Goal: Find specific page/section: Find specific page/section

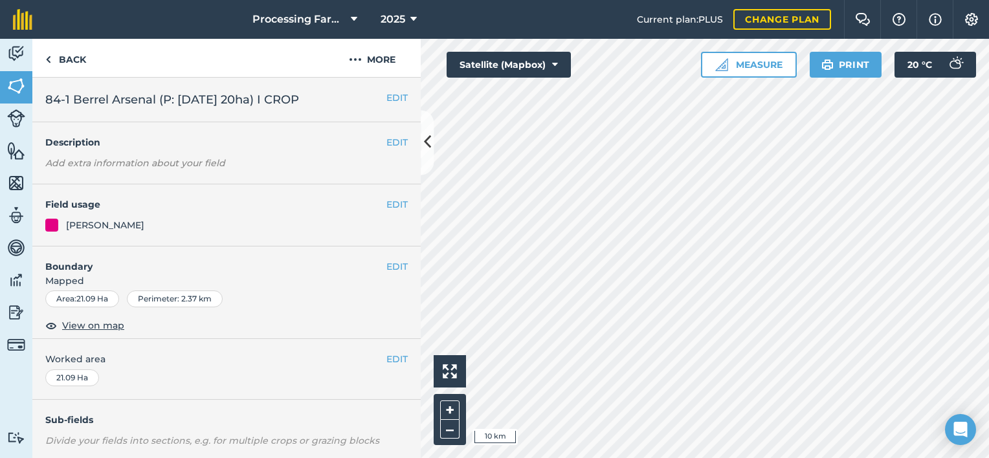
scroll to position [320, 0]
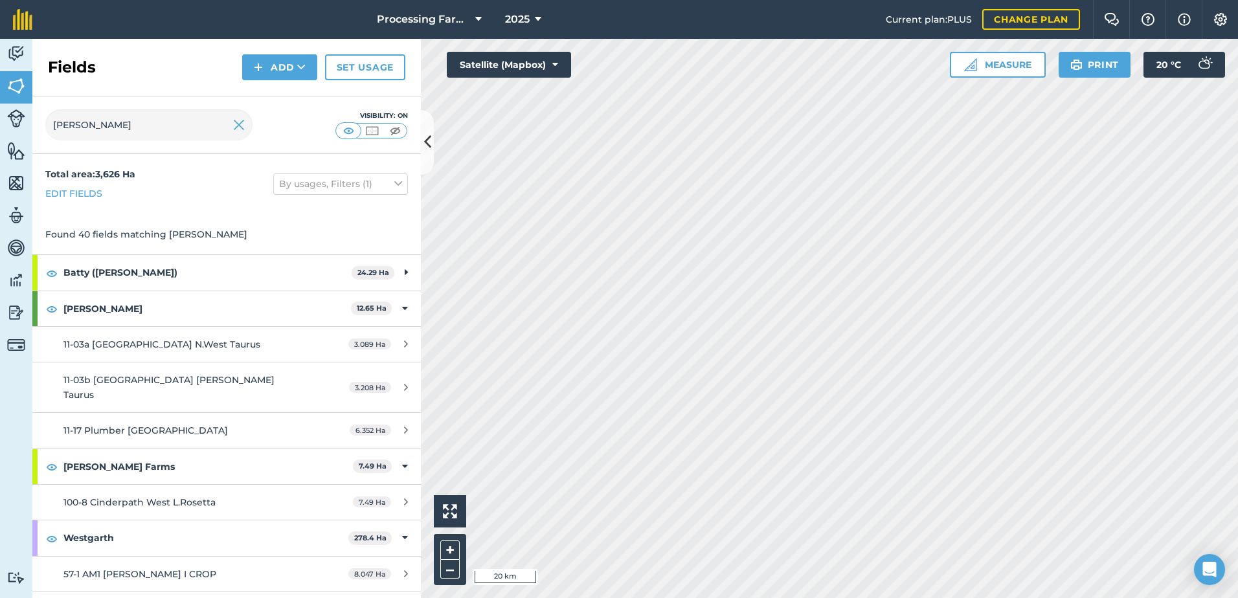
scroll to position [292, 0]
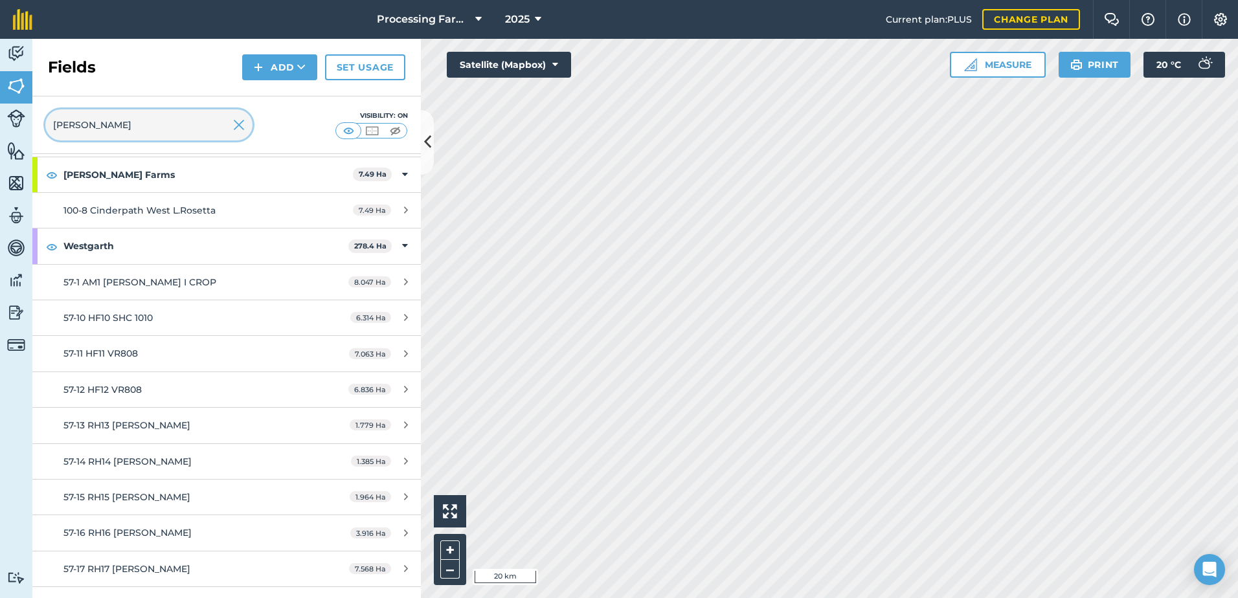
drag, startPoint x: 103, startPoint y: 130, endPoint x: 37, endPoint y: 117, distance: 67.4
click at [37, 117] on div "wes Visibility: On" at bounding box center [226, 125] width 389 height 58
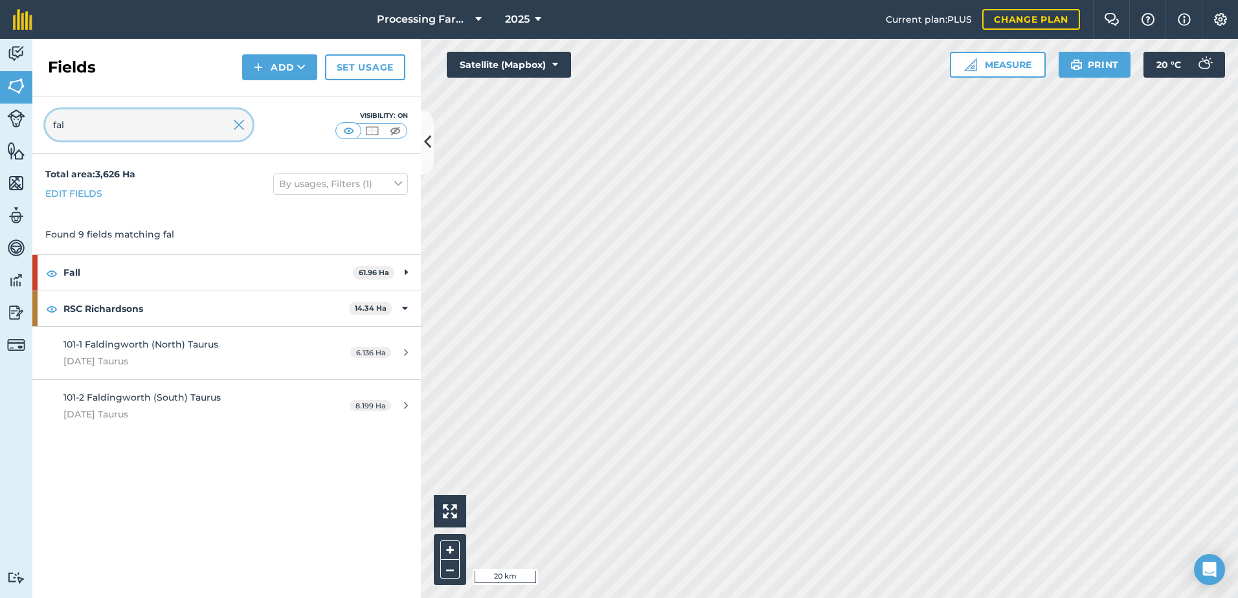
scroll to position [0, 0]
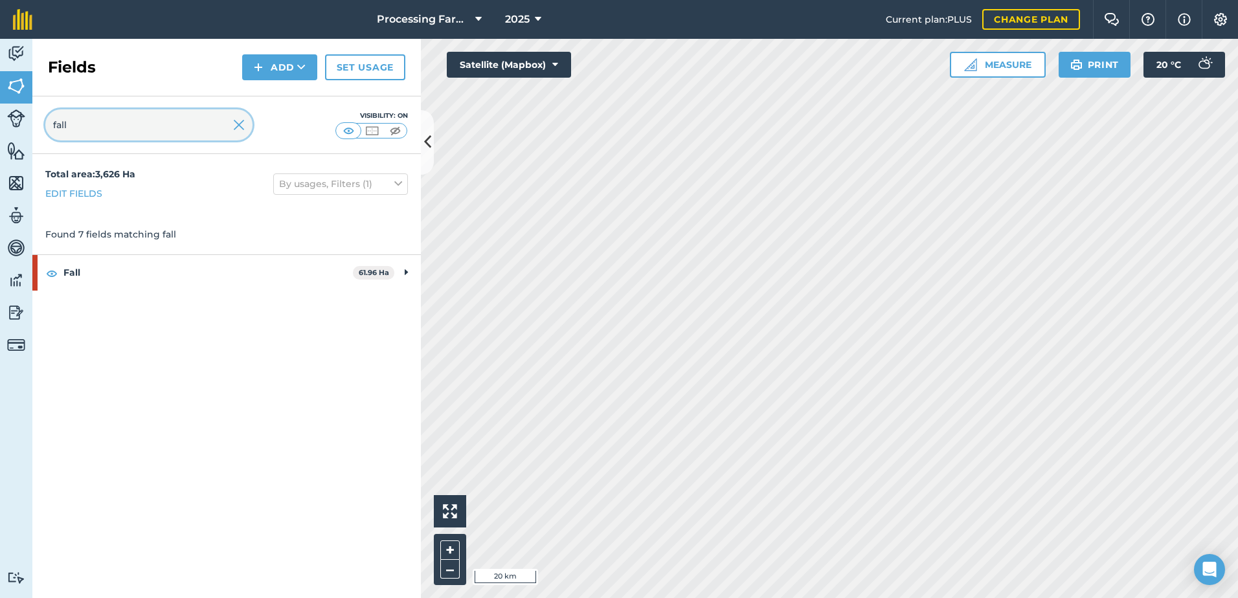
type input "fall"
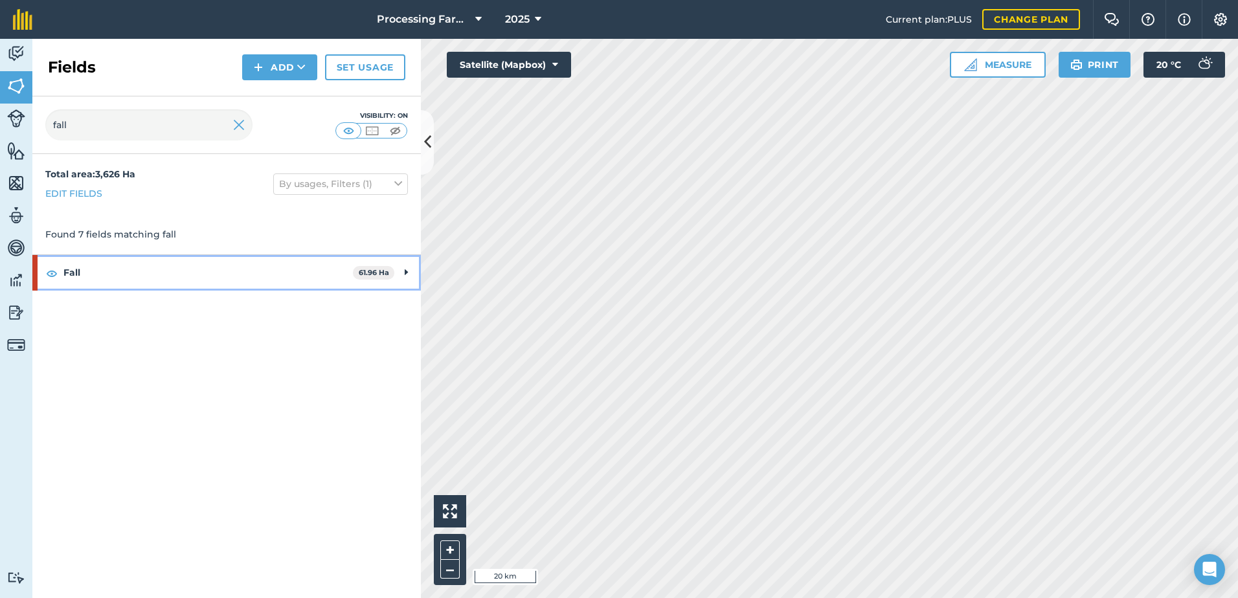
click at [69, 271] on strong "Fall" at bounding box center [207, 272] width 289 height 35
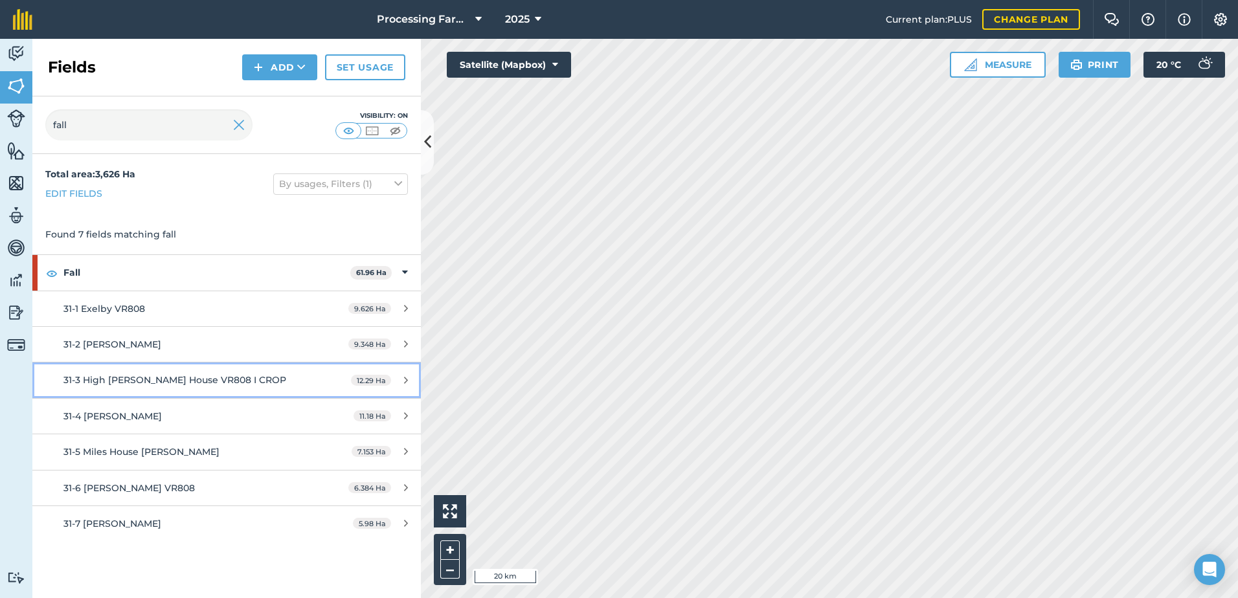
click at [223, 382] on span "31-3 High Noss House VR808 I CROP" at bounding box center [174, 380] width 223 height 12
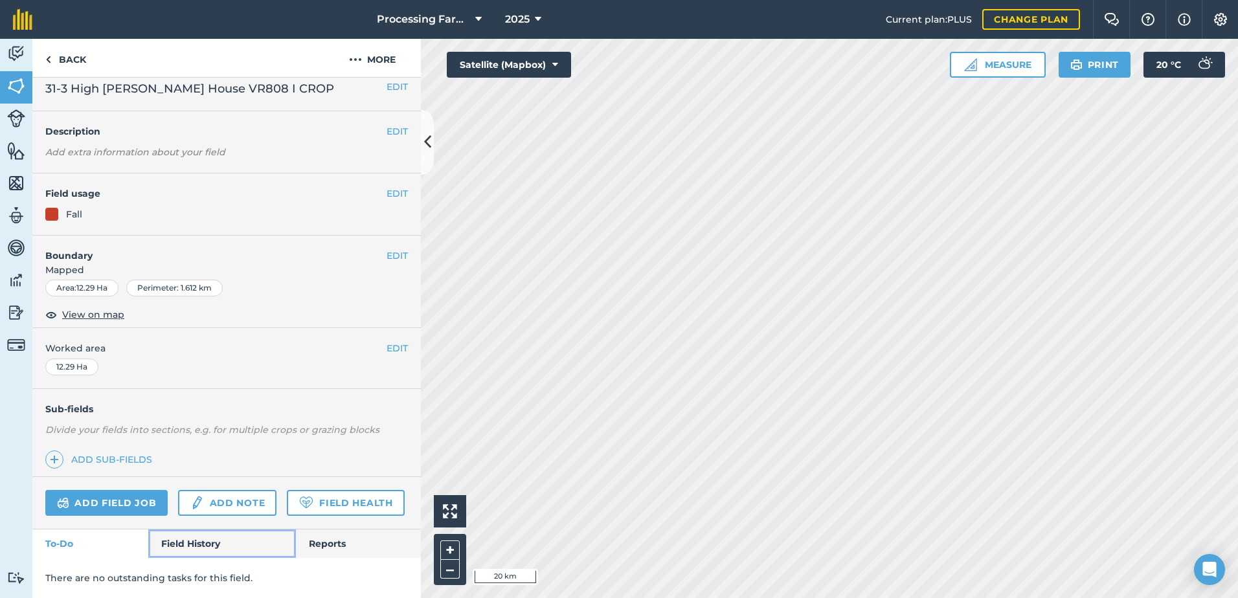
click at [203, 543] on link "Field History" at bounding box center [221, 544] width 147 height 28
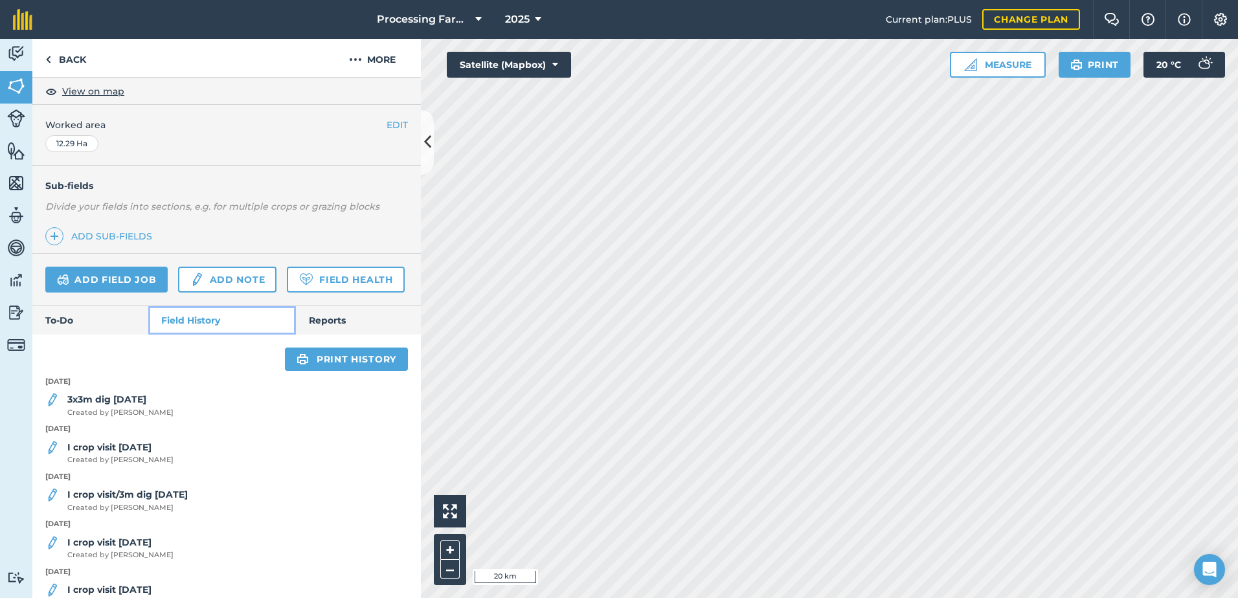
scroll to position [242, 0]
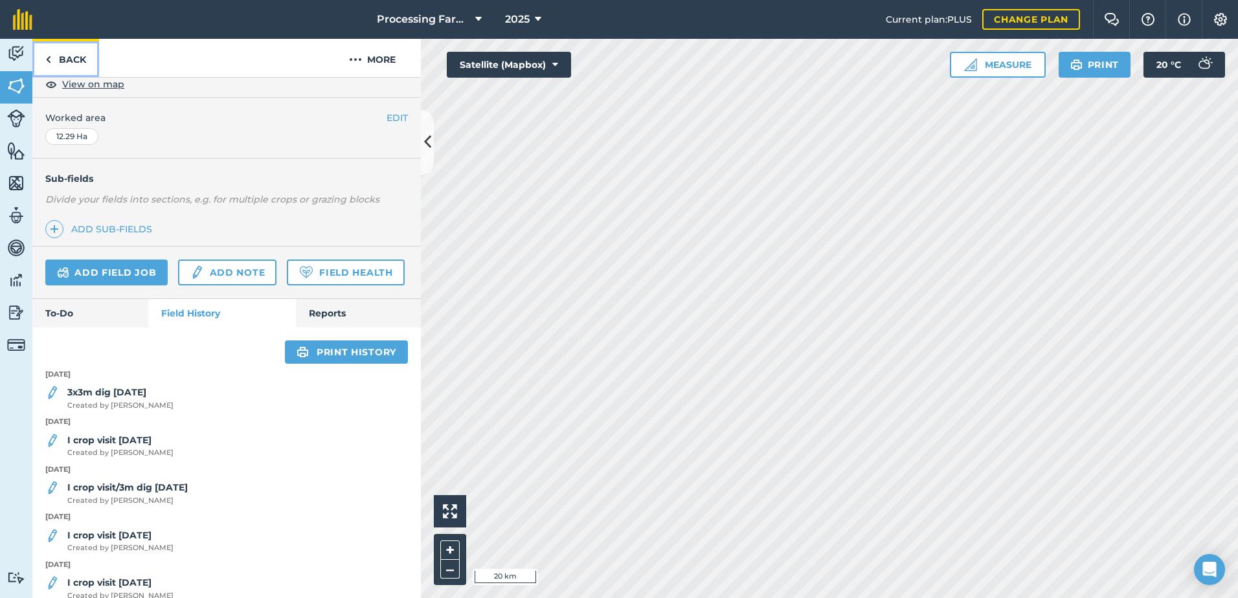
click at [67, 56] on link "Back" at bounding box center [65, 58] width 67 height 38
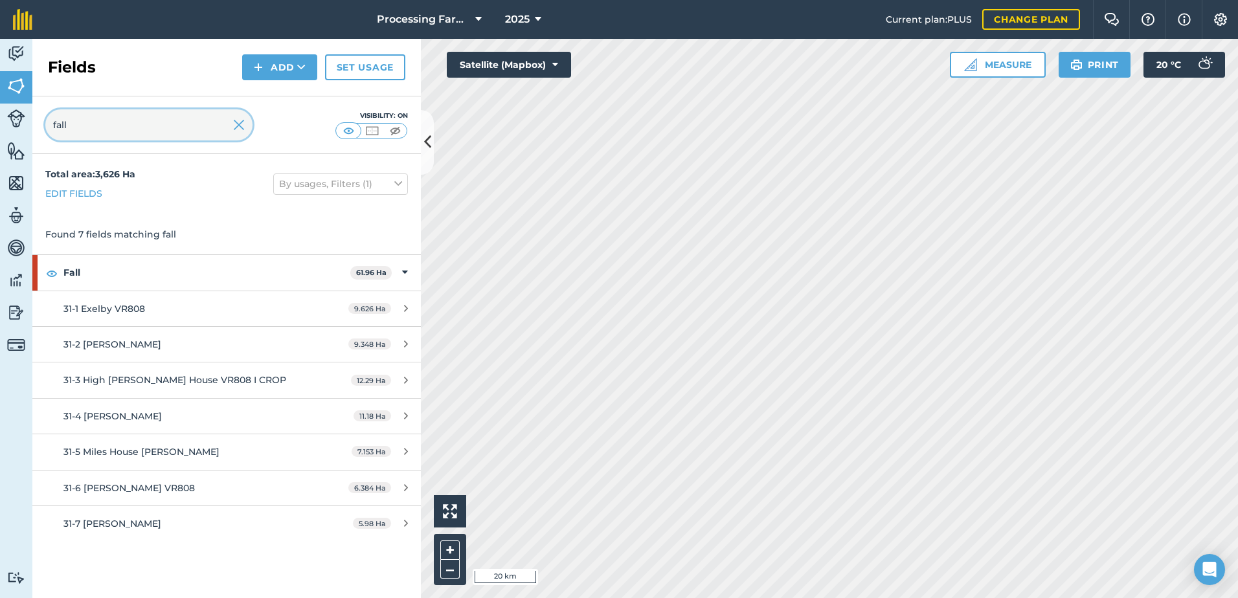
drag, startPoint x: 66, startPoint y: 120, endPoint x: 14, endPoint y: 115, distance: 52.1
click at [14, 115] on div "Activity Fields Livestock Features Maps Team Vehicles Data Reporting Billing Tu…" at bounding box center [619, 319] width 1238 height 560
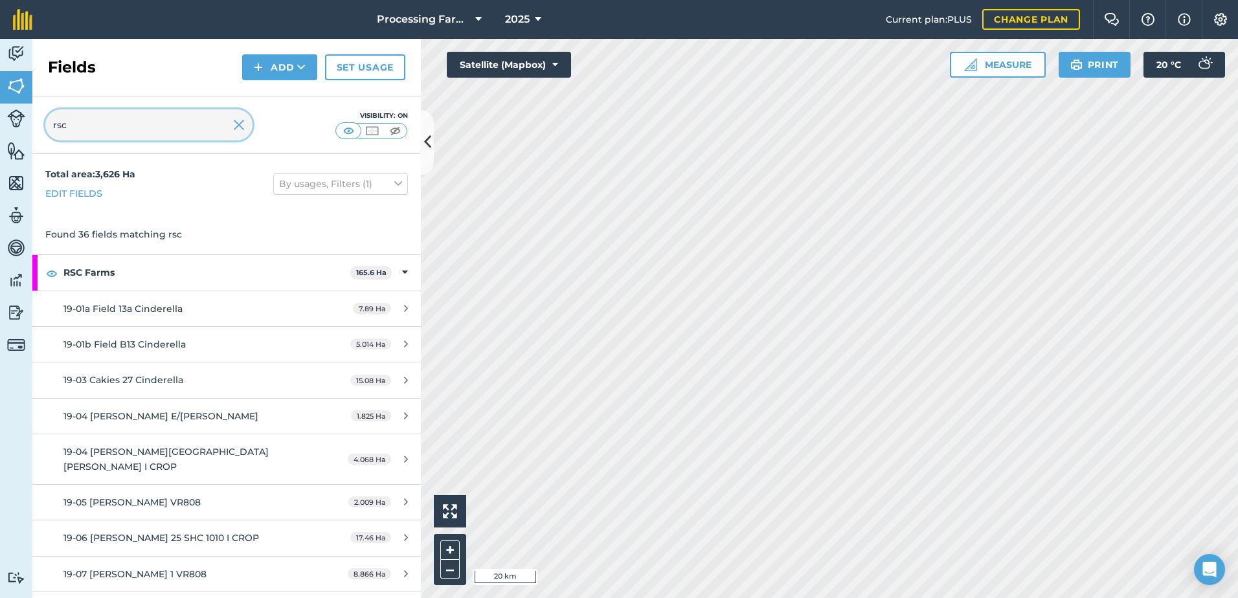
type input "rsc"
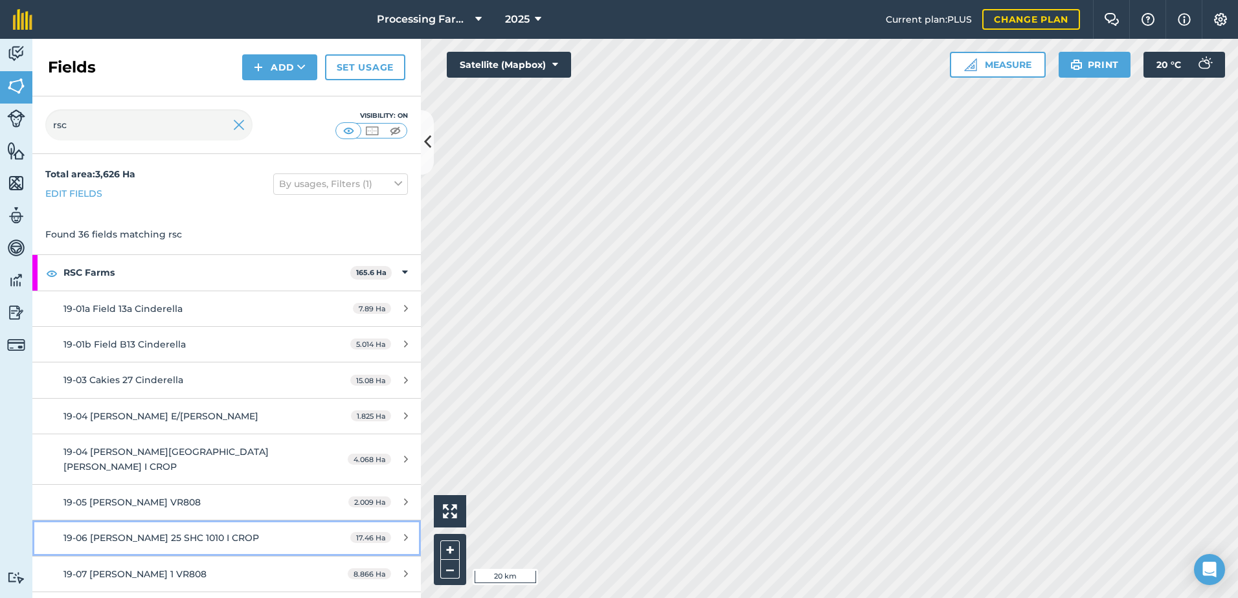
click at [192, 532] on span "19-06 Hobson 25 SHC 1010 I CROP" at bounding box center [161, 538] width 196 height 12
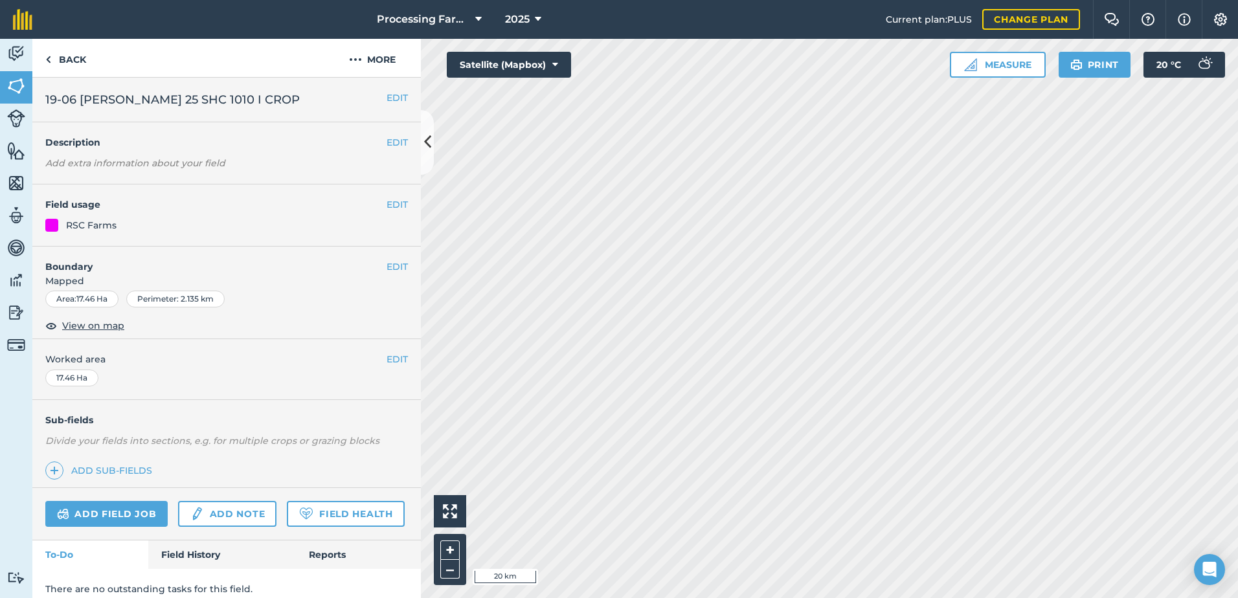
scroll to position [47, 0]
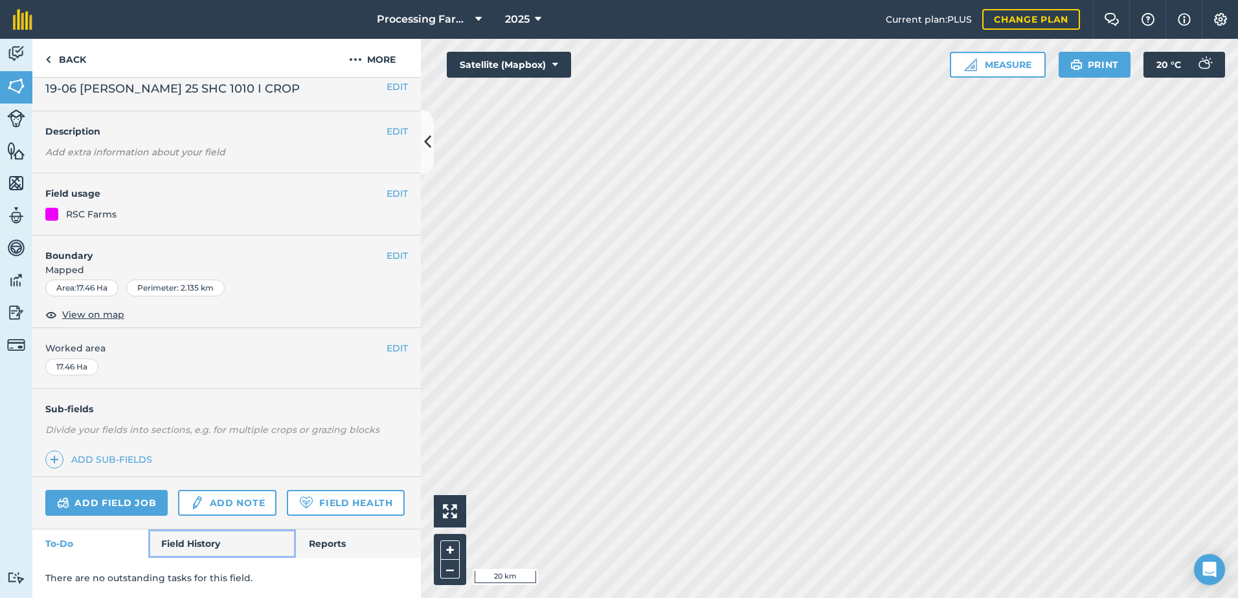
click at [194, 548] on link "Field History" at bounding box center [221, 544] width 147 height 28
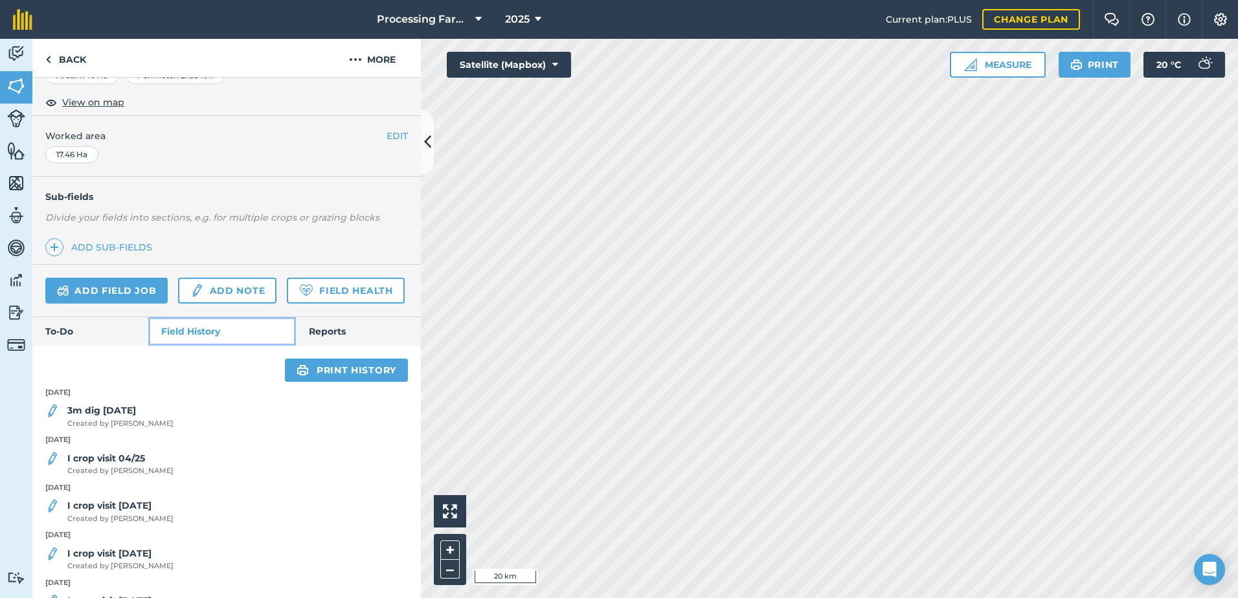
scroll to position [242, 0]
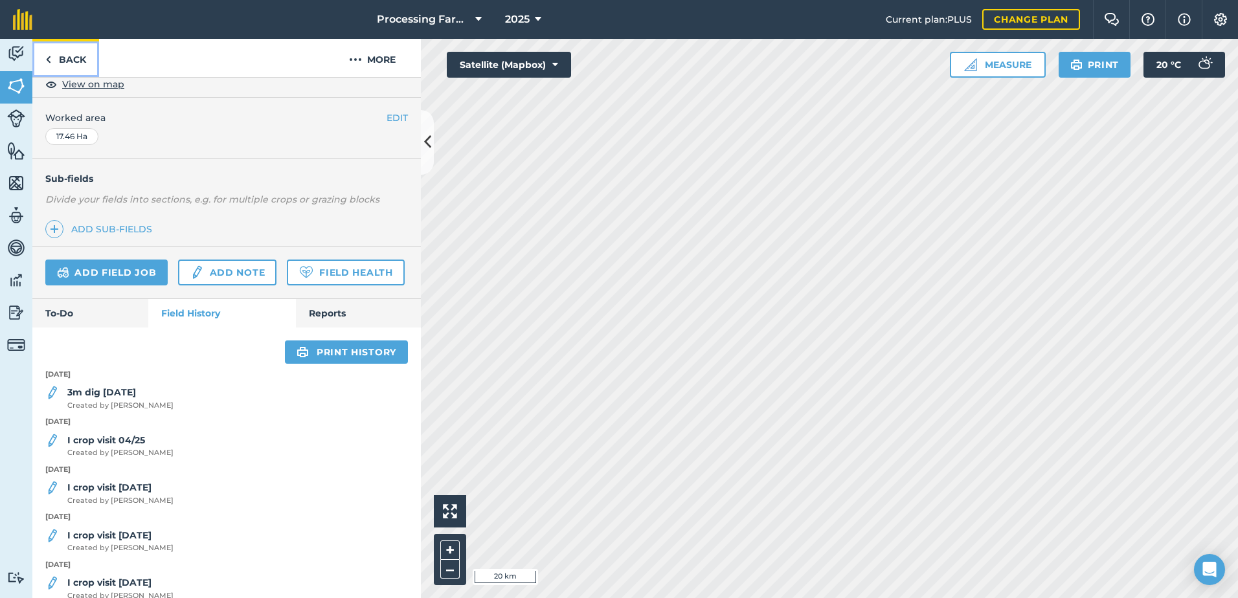
click at [59, 59] on link "Back" at bounding box center [65, 58] width 67 height 38
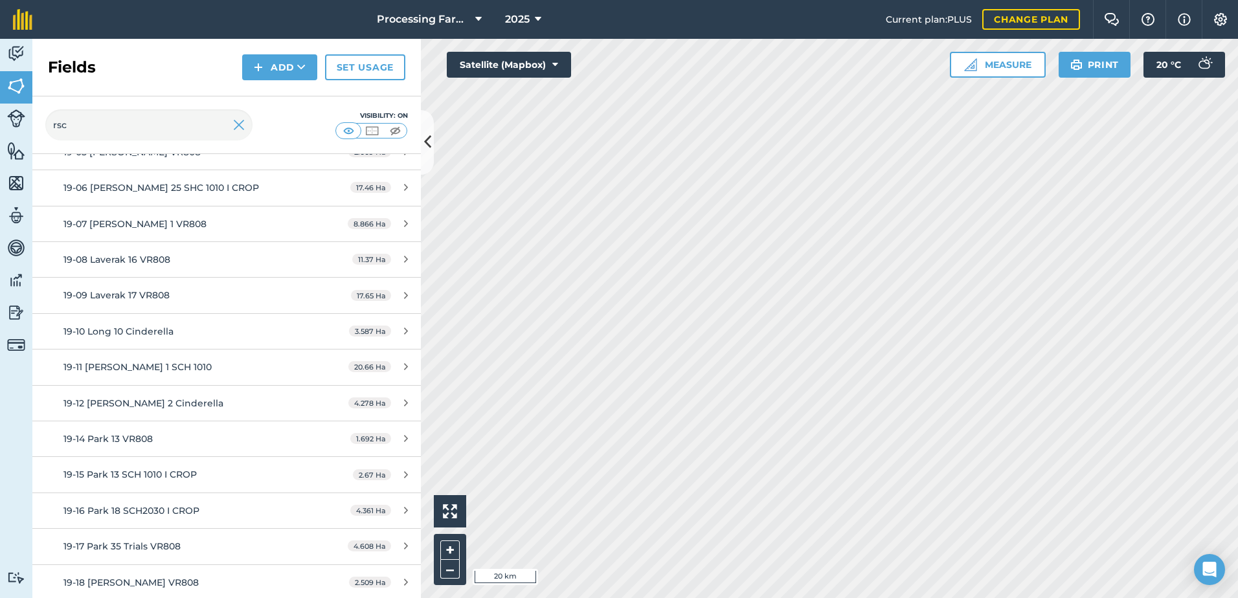
scroll to position [389, 0]
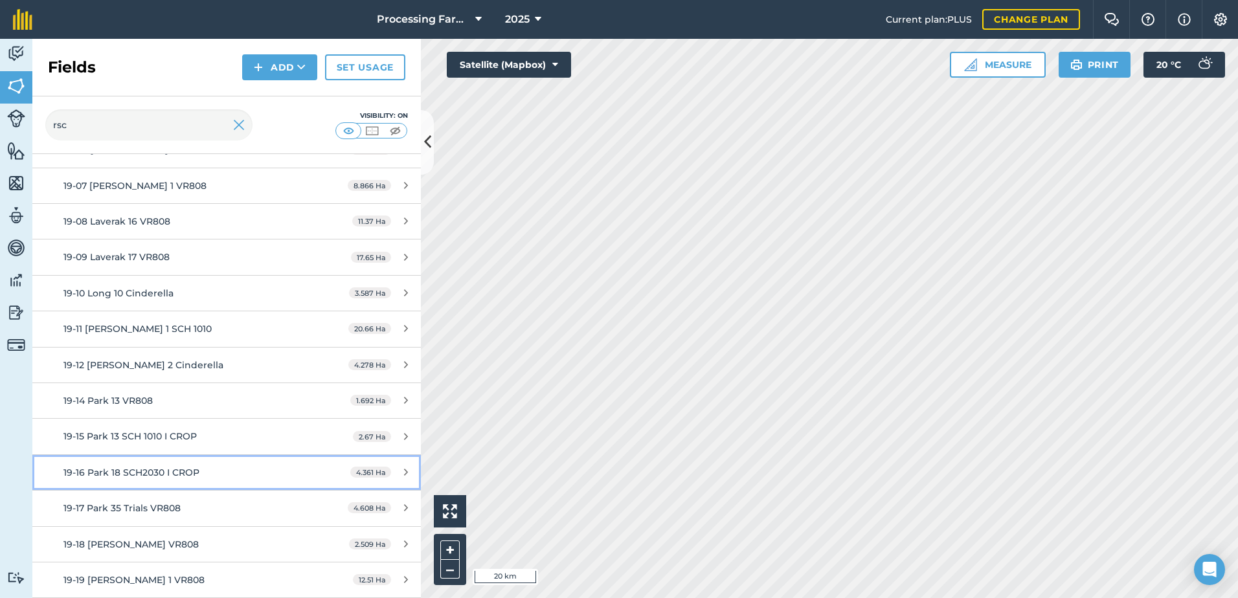
click at [173, 467] on span "19-16 Park 18 SCH2030 I CROP" at bounding box center [131, 473] width 136 height 12
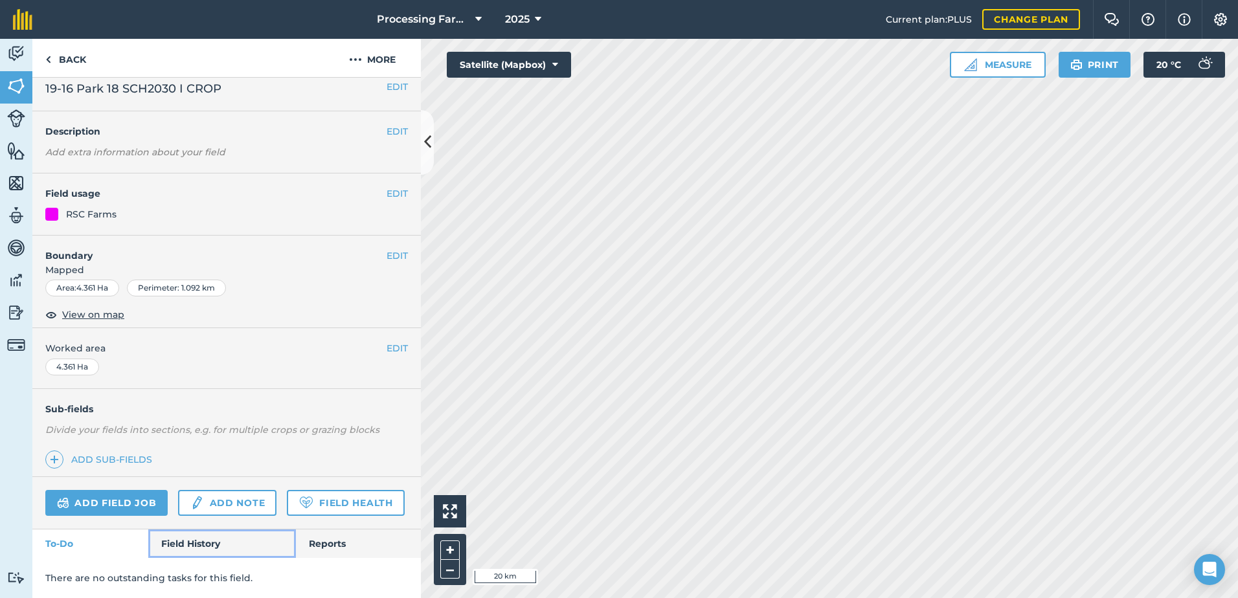
click at [208, 549] on link "Field History" at bounding box center [221, 544] width 147 height 28
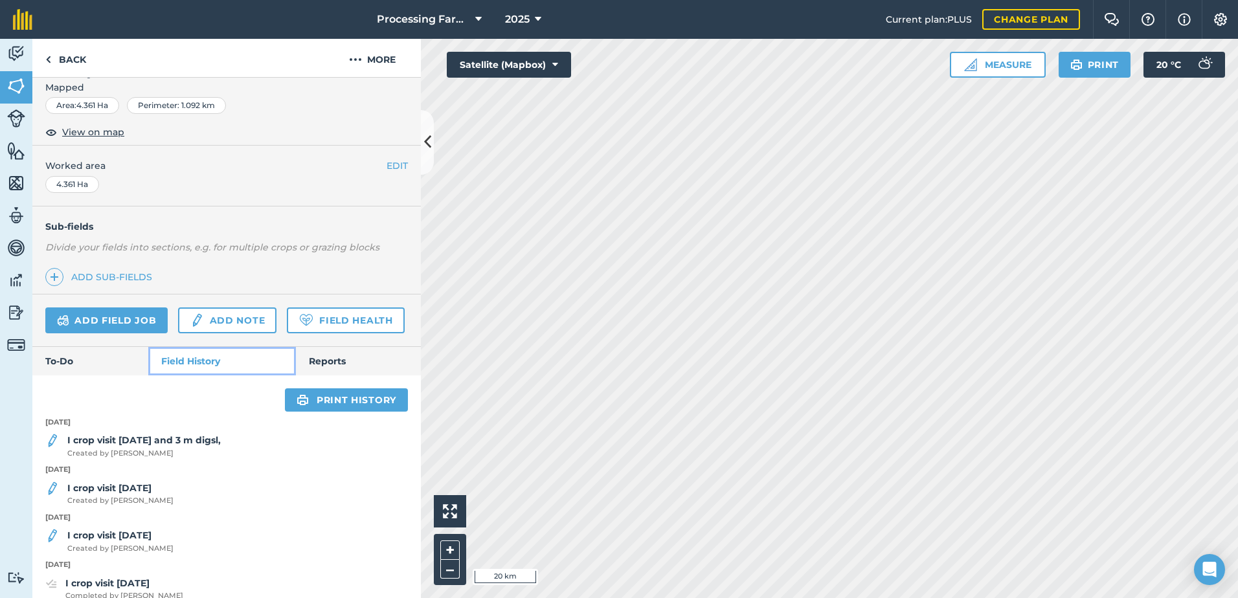
scroll to position [306, 0]
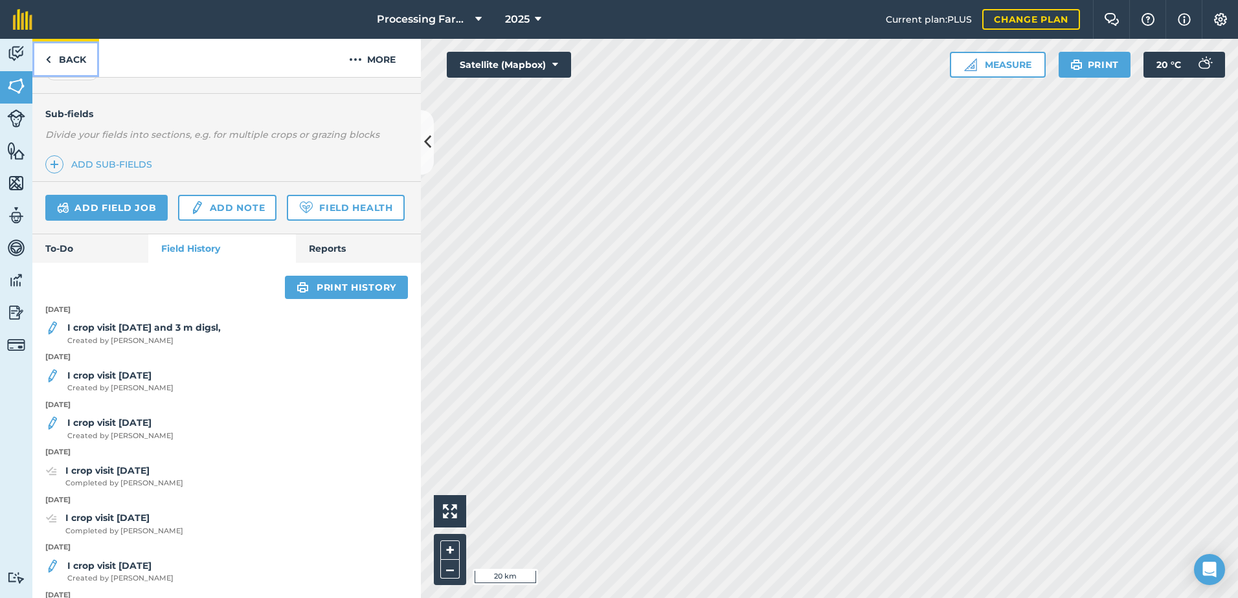
click at [65, 67] on link "Back" at bounding box center [65, 58] width 67 height 38
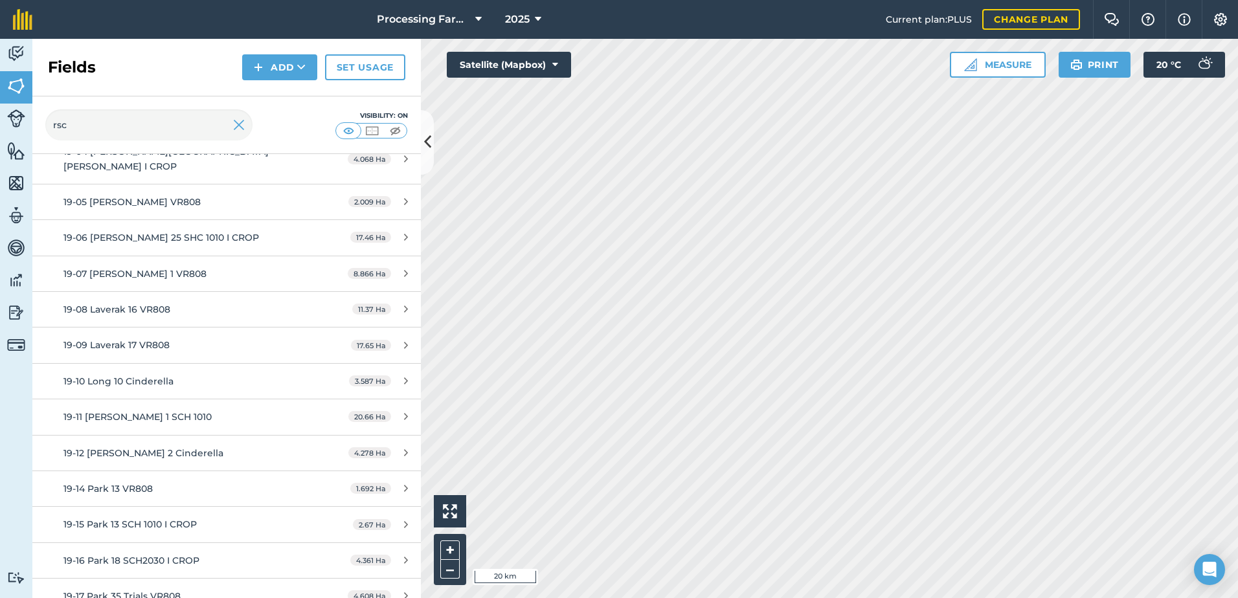
scroll to position [324, 0]
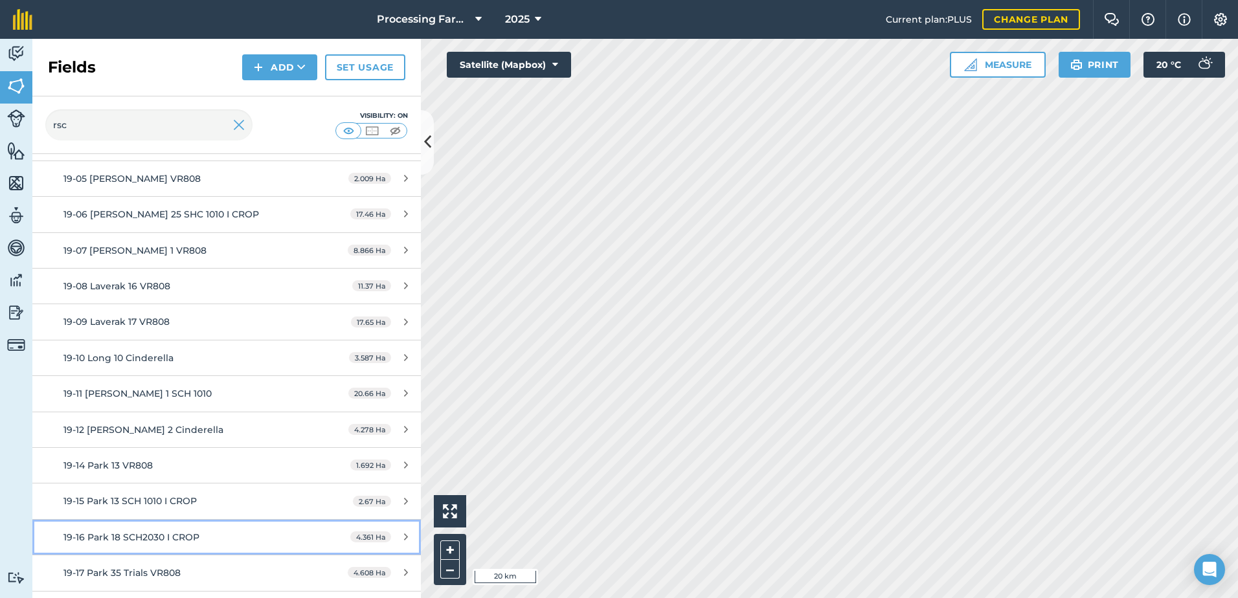
click at [198, 532] on span "19-16 Park 18 SCH2030 I CROP" at bounding box center [131, 538] width 136 height 12
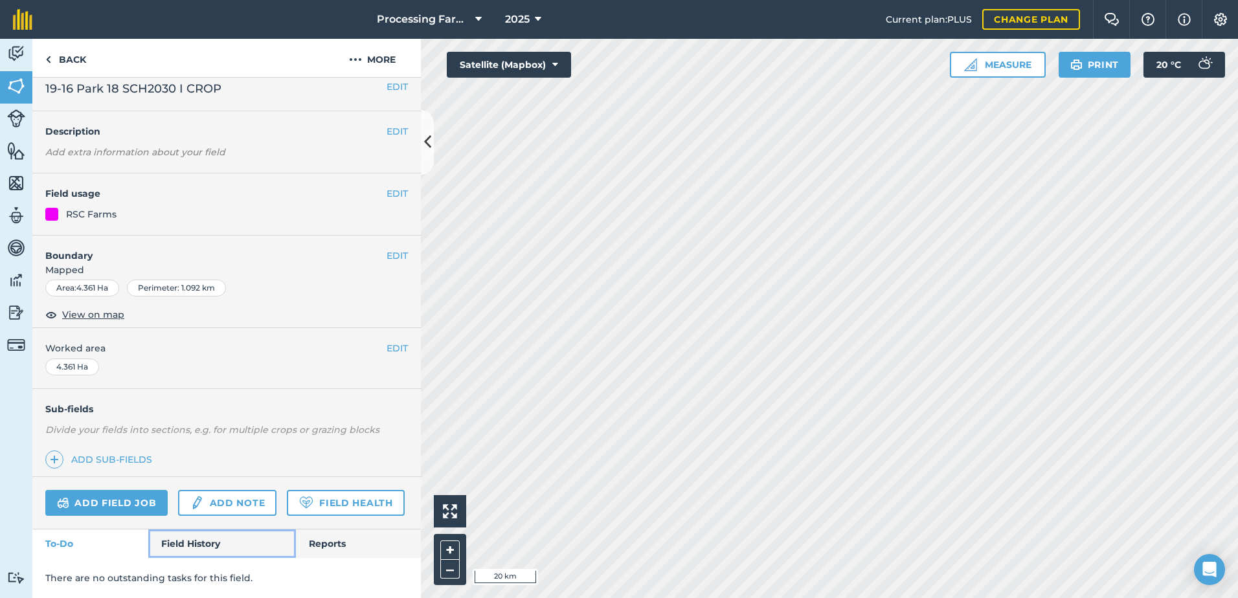
click at [196, 534] on link "Field History" at bounding box center [221, 544] width 147 height 28
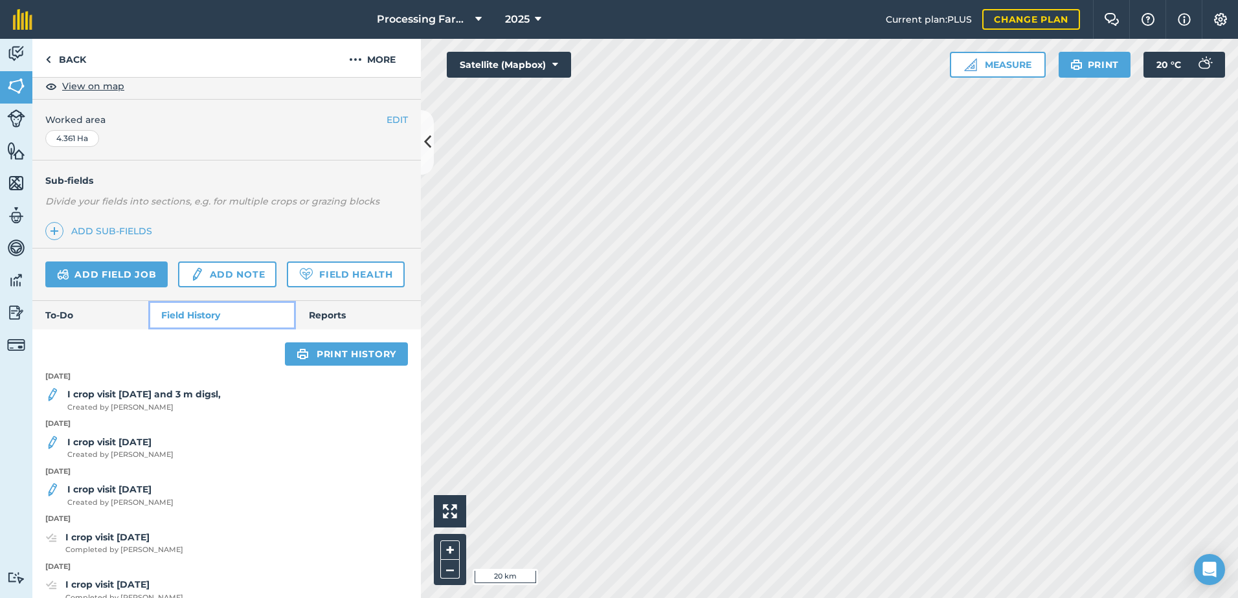
scroll to position [242, 0]
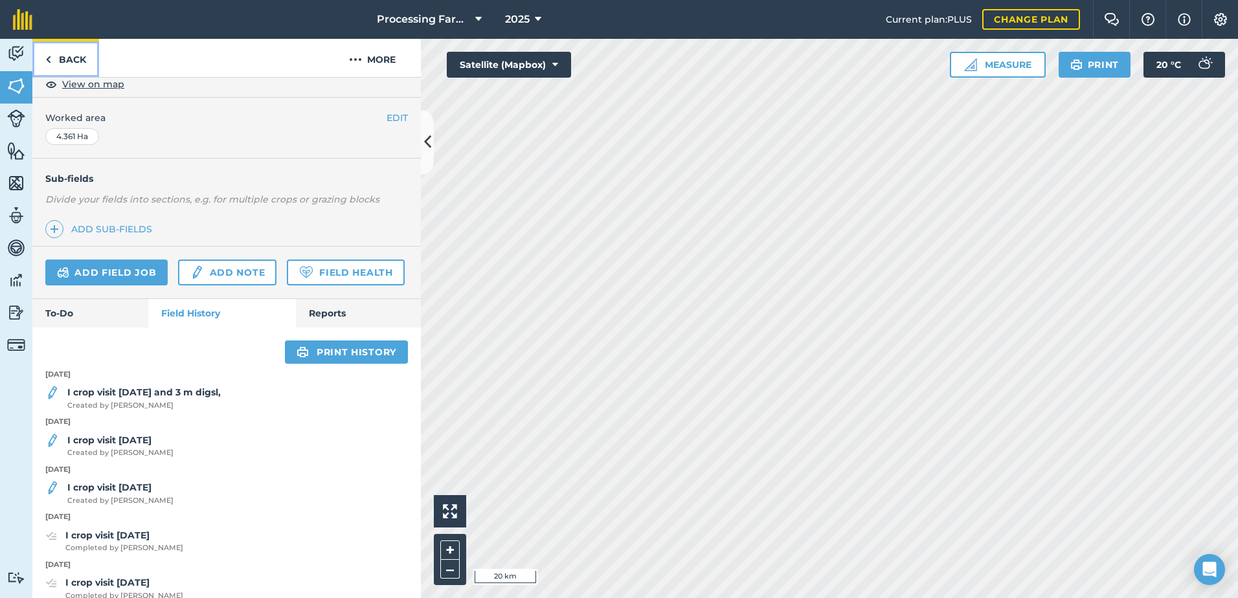
click at [67, 67] on link "Back" at bounding box center [65, 58] width 67 height 38
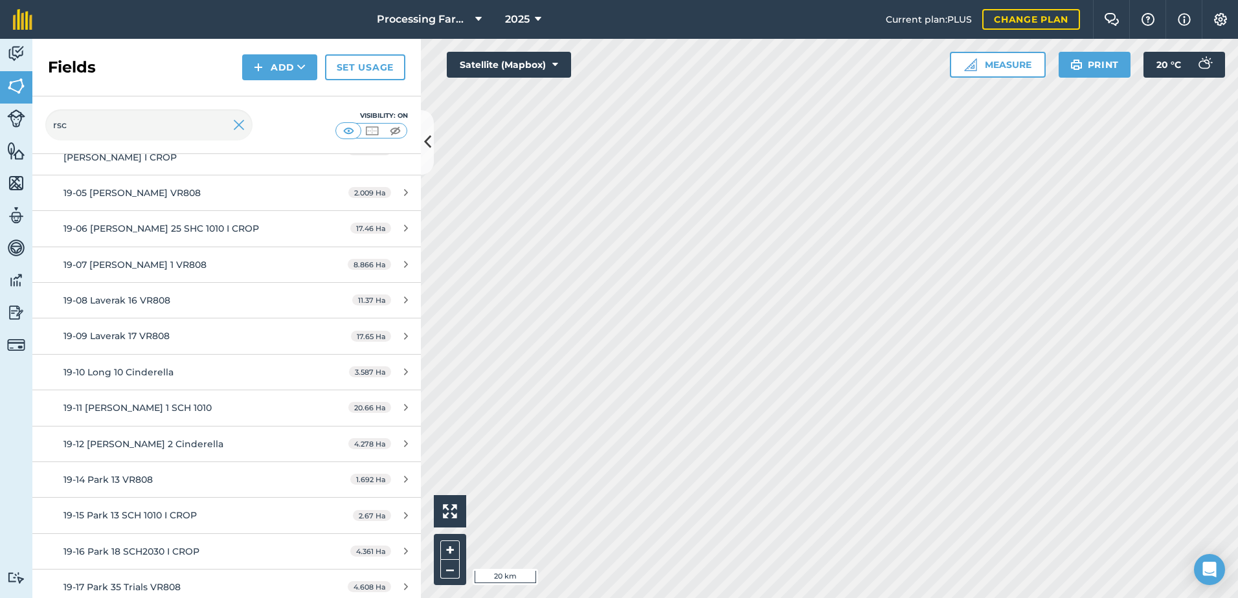
scroll to position [389, 0]
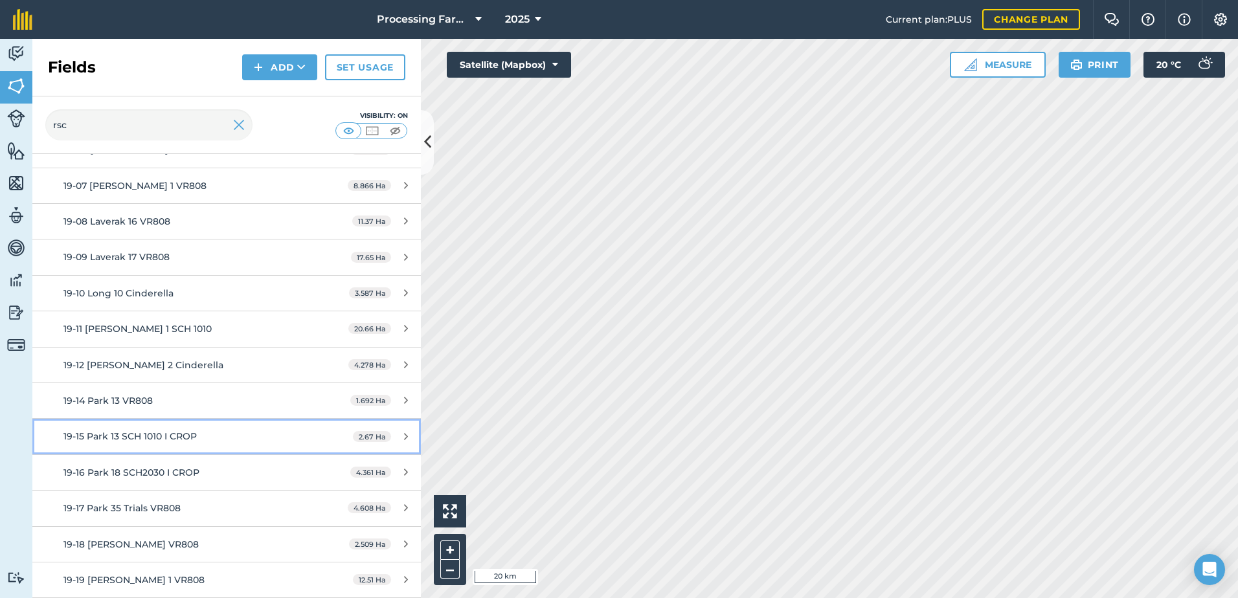
click at [173, 431] on span "19-15 Park 13 SCH 1010 I CROP" at bounding box center [129, 437] width 133 height 12
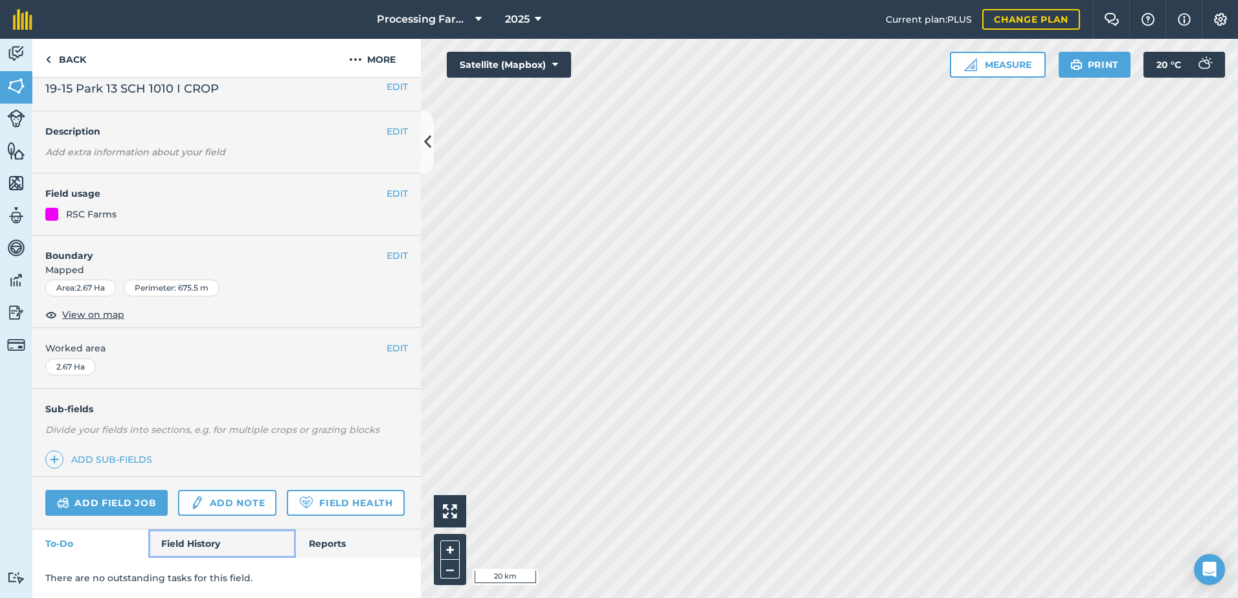
click at [209, 541] on link "Field History" at bounding box center [221, 544] width 147 height 28
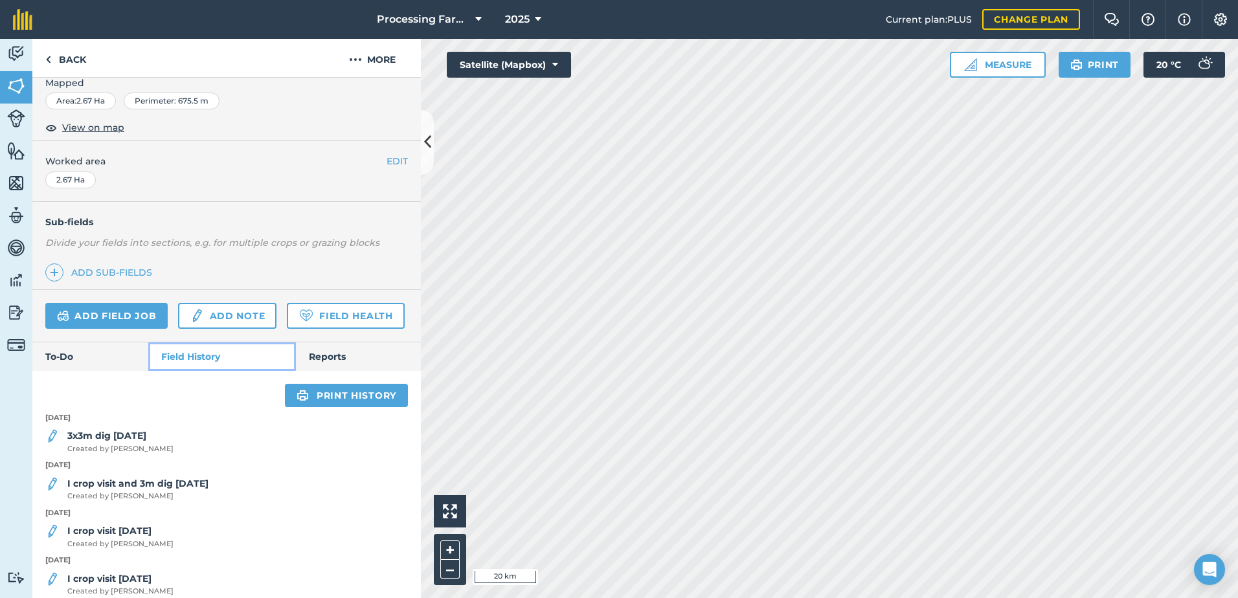
scroll to position [242, 0]
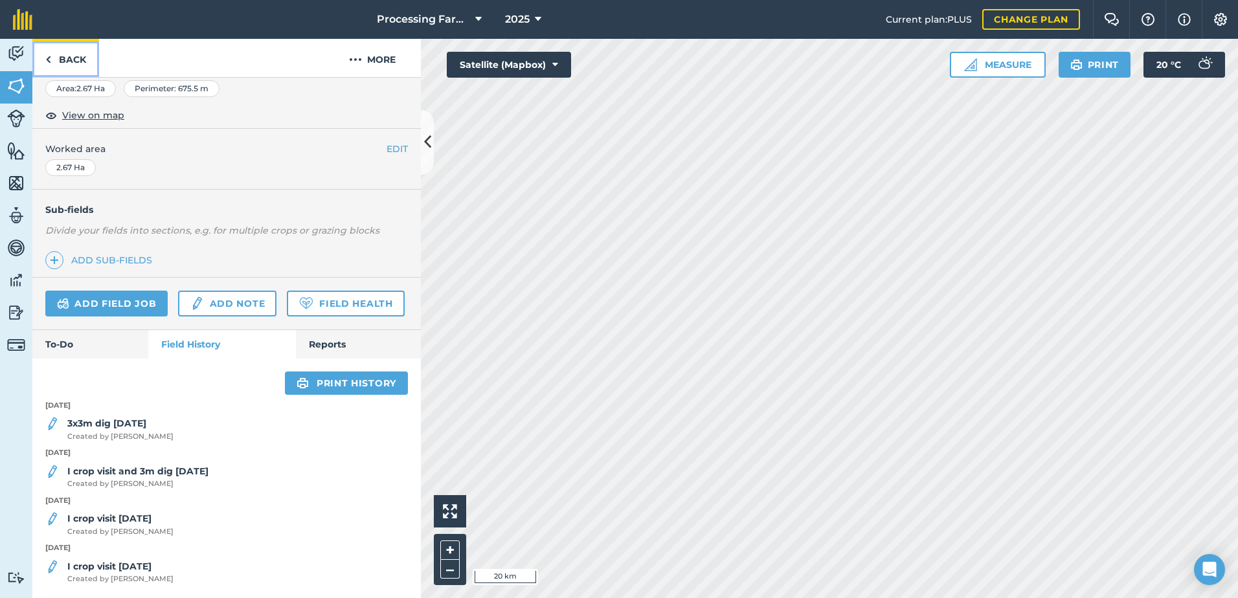
click at [76, 56] on link "Back" at bounding box center [65, 58] width 67 height 38
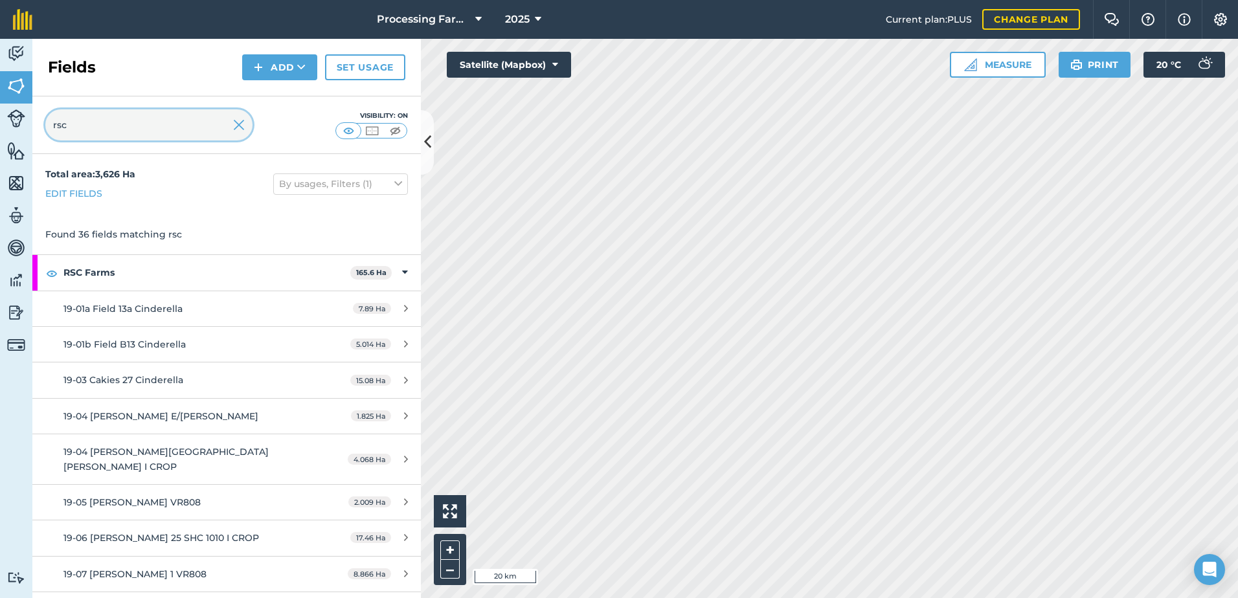
drag, startPoint x: 103, startPoint y: 126, endPoint x: -28, endPoint y: 181, distance: 142.2
click at [0, 181] on html "Processing Farms 2025 Current plan : PLUS Change plan Farm Chat Help Info Setti…" at bounding box center [619, 299] width 1238 height 598
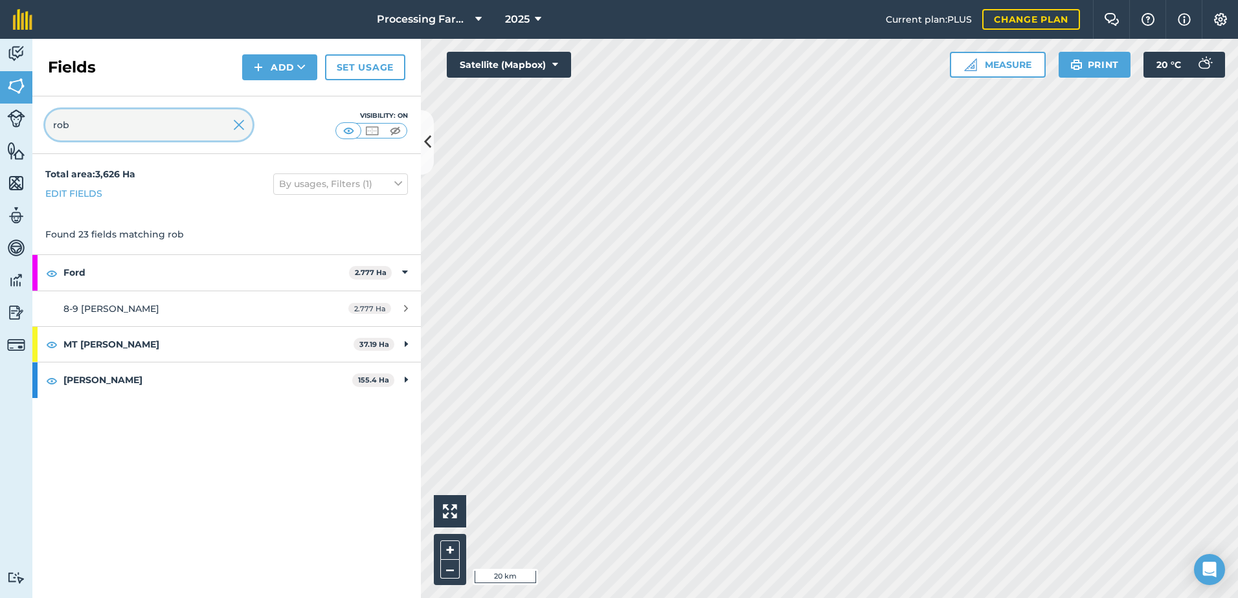
type input "rob"
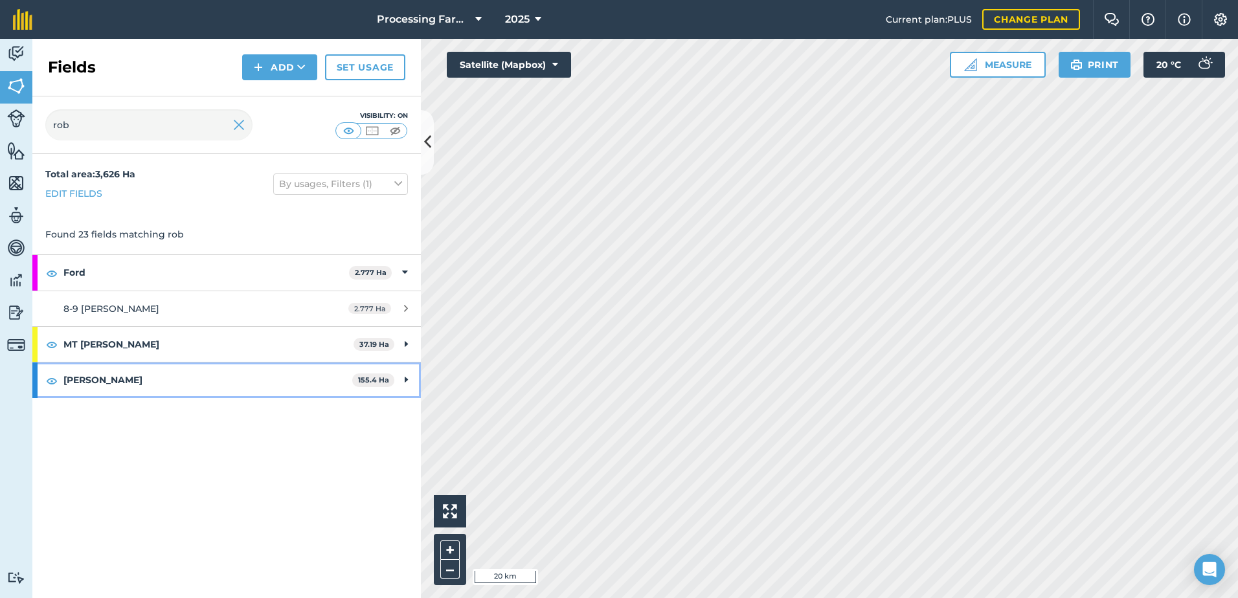
click at [99, 385] on strong "[PERSON_NAME]" at bounding box center [207, 380] width 289 height 35
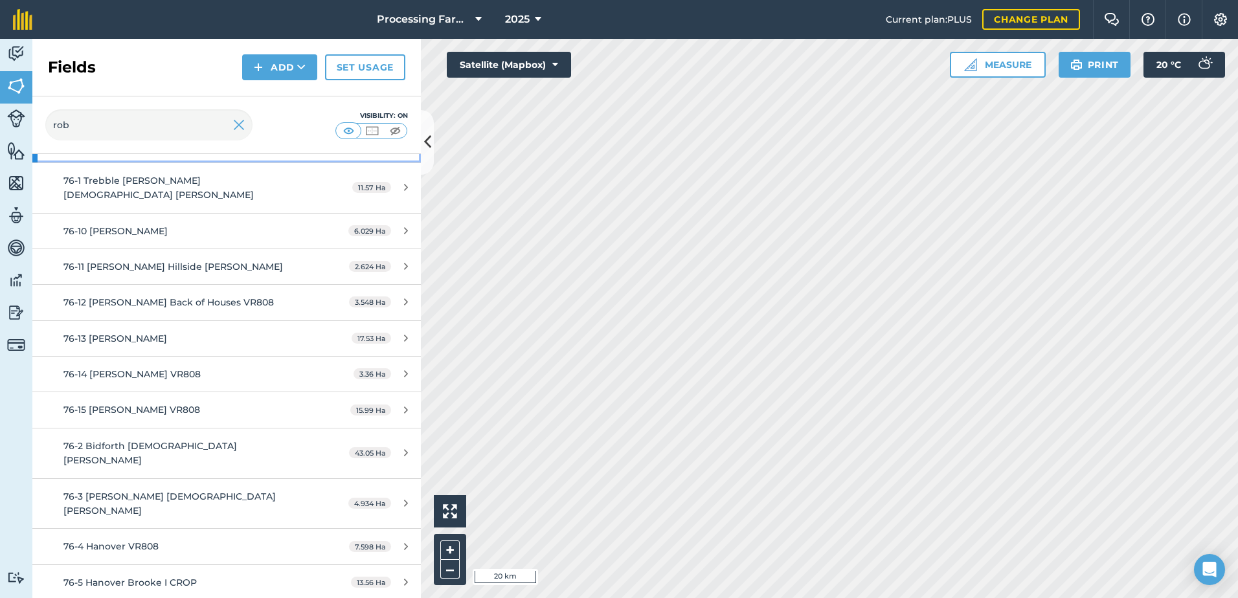
scroll to position [259, 0]
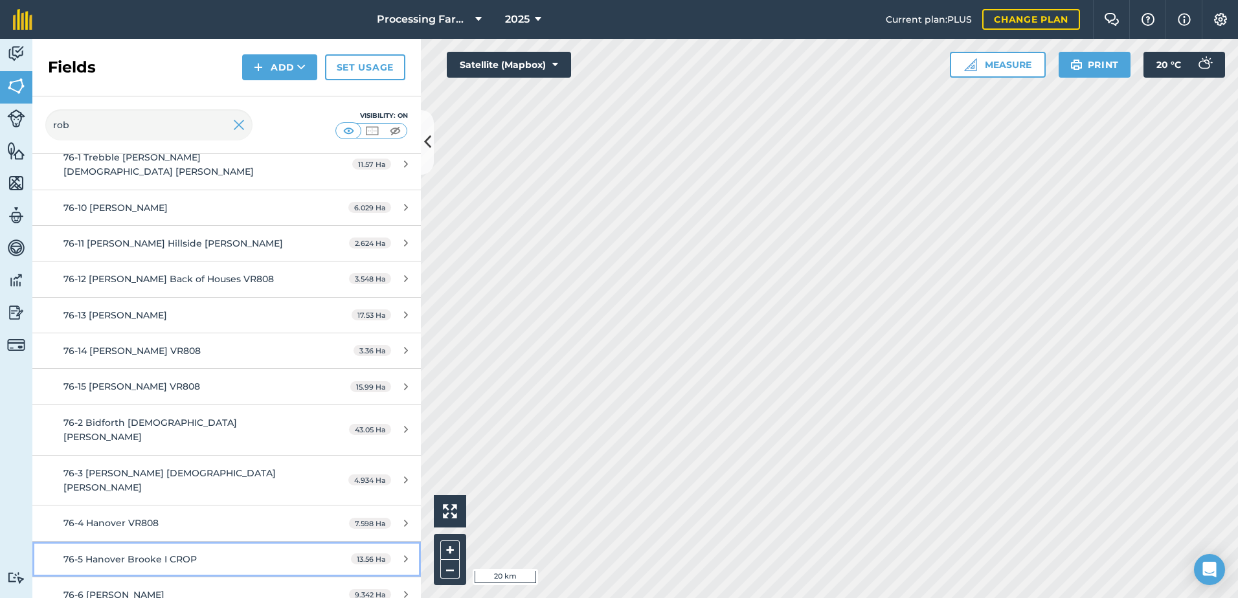
click at [183, 554] on span "76-5 Hanover Brooke I CROP" at bounding box center [129, 560] width 133 height 12
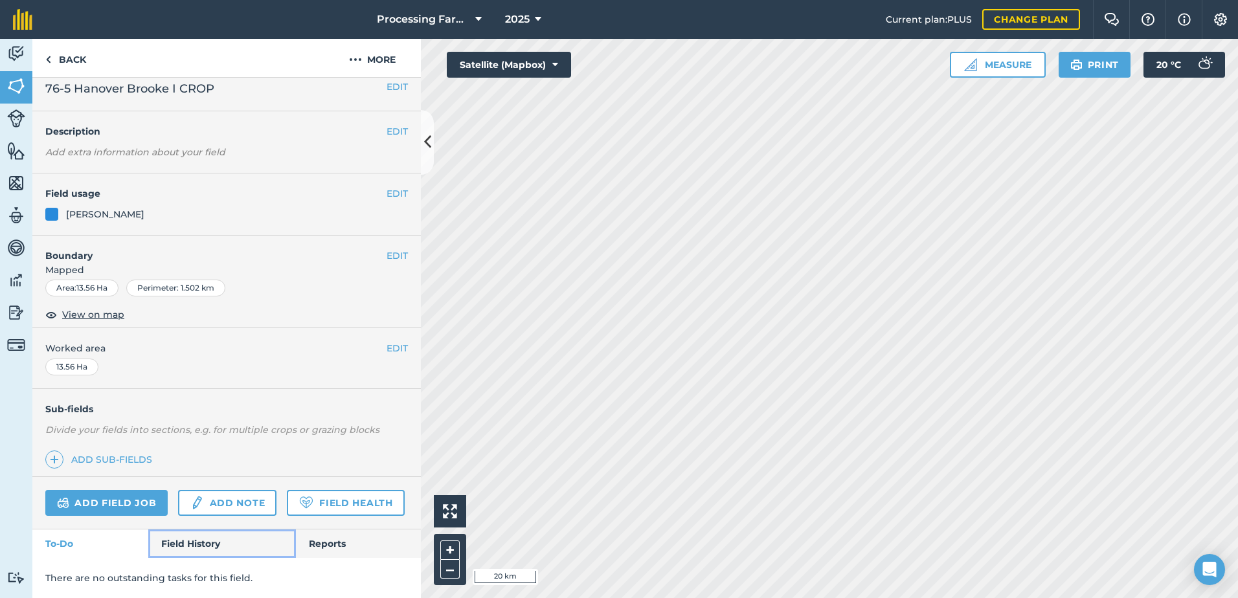
click at [214, 550] on link "Field History" at bounding box center [221, 544] width 147 height 28
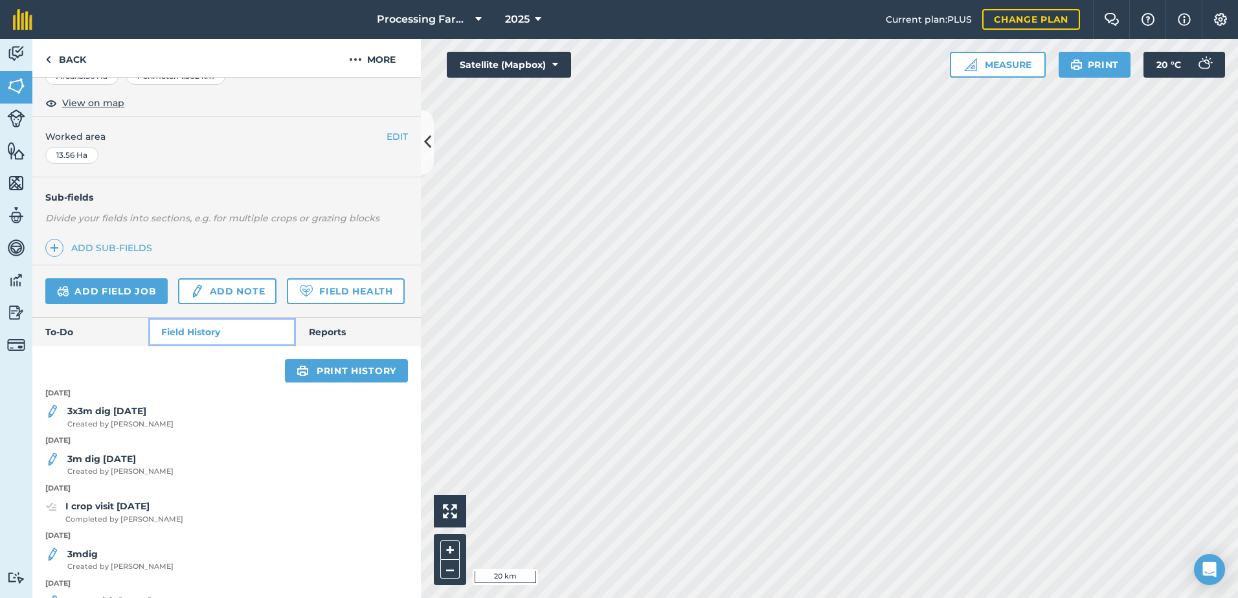
scroll to position [242, 0]
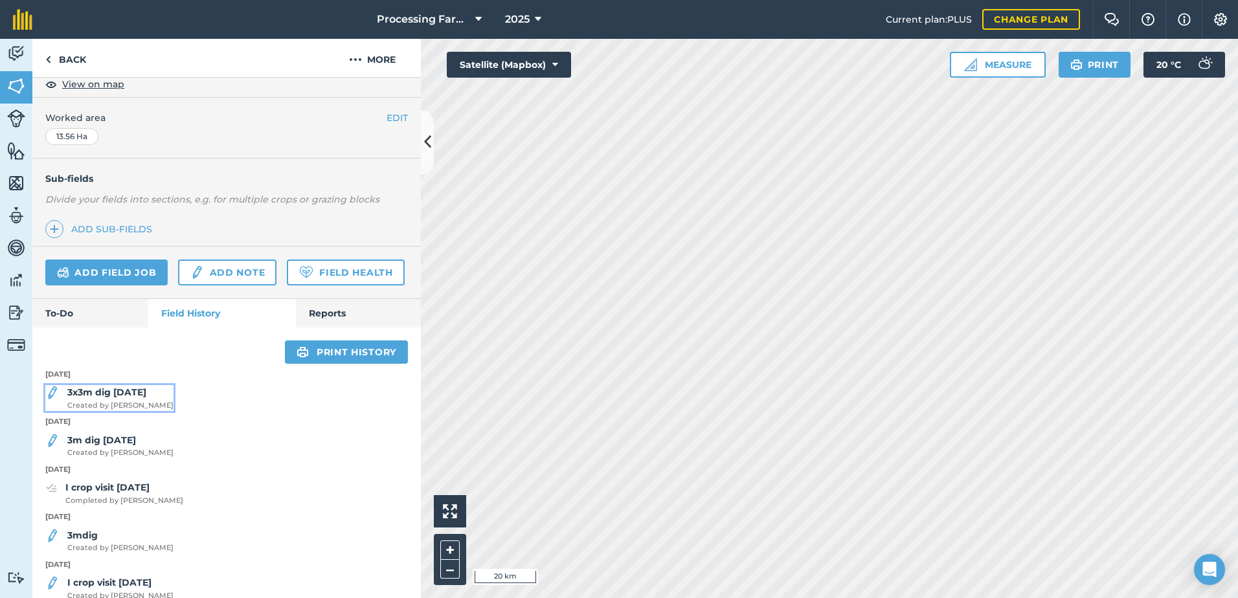
click at [132, 412] on span "Created by Lucy B" at bounding box center [120, 406] width 106 height 12
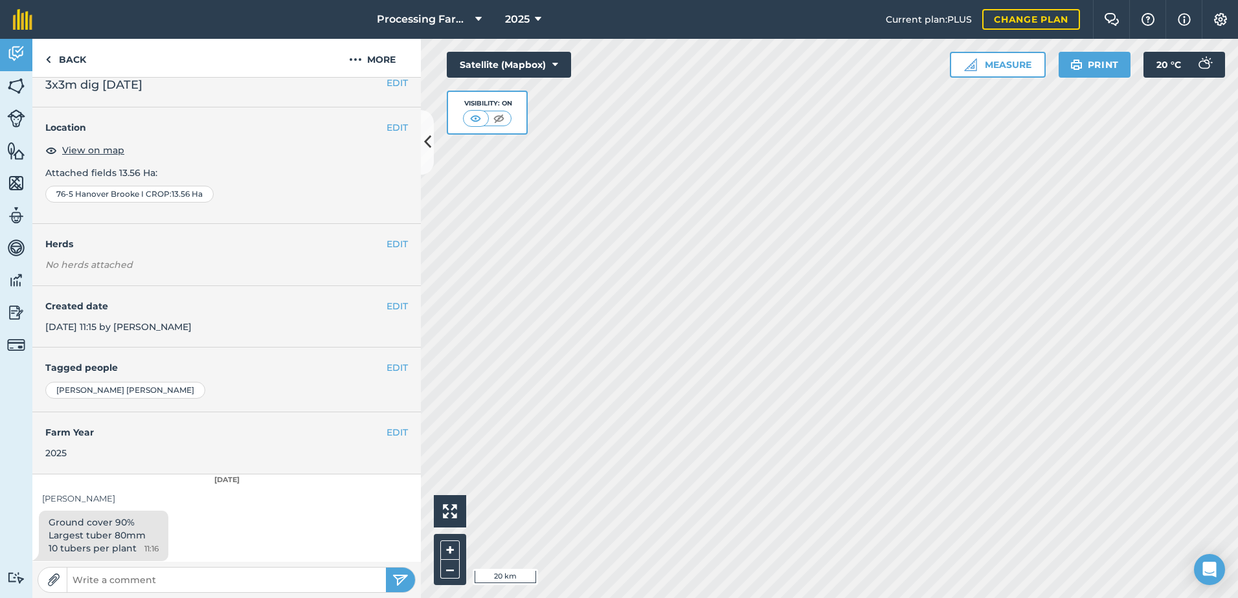
scroll to position [19, 0]
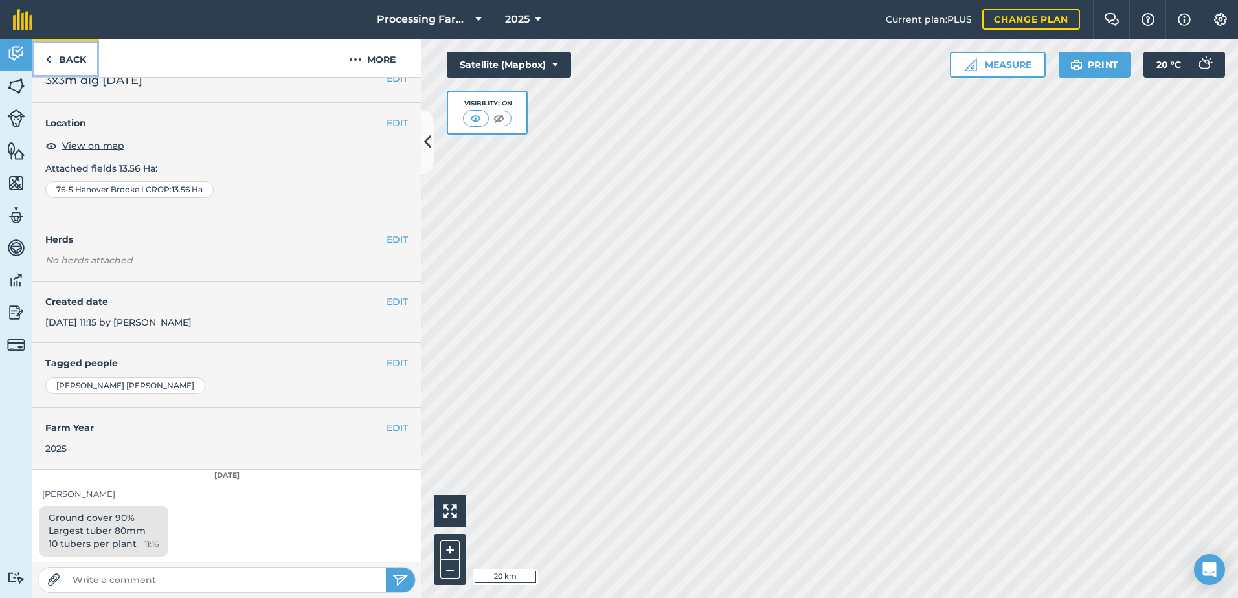
click at [67, 52] on link "Back" at bounding box center [65, 58] width 67 height 38
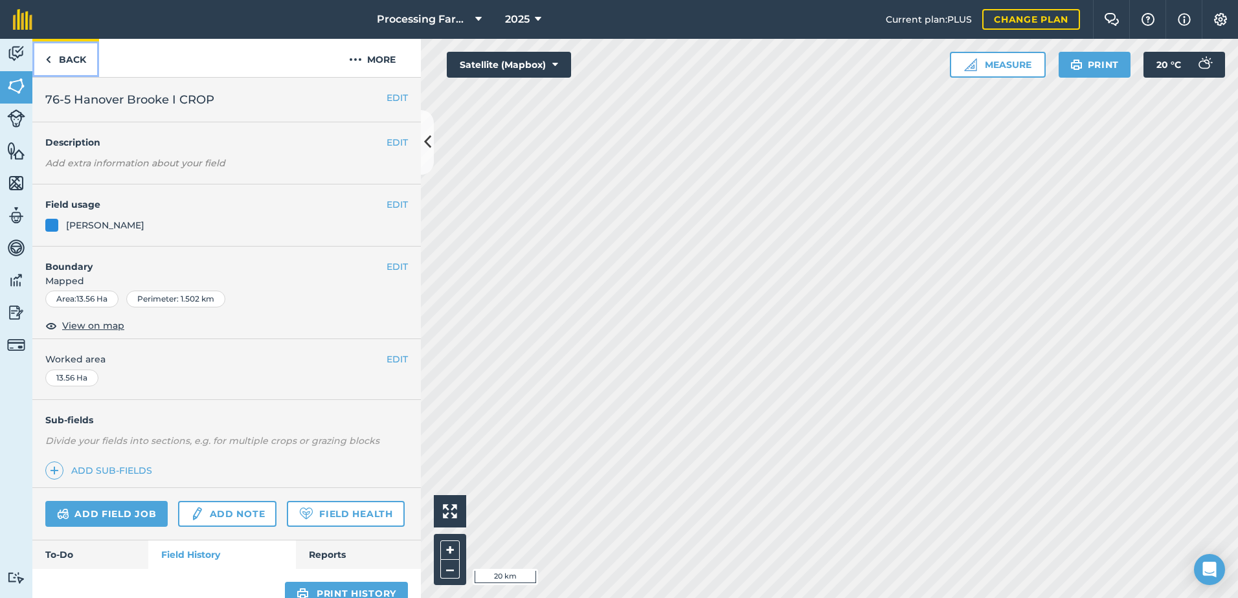
click at [70, 52] on link "Back" at bounding box center [65, 58] width 67 height 38
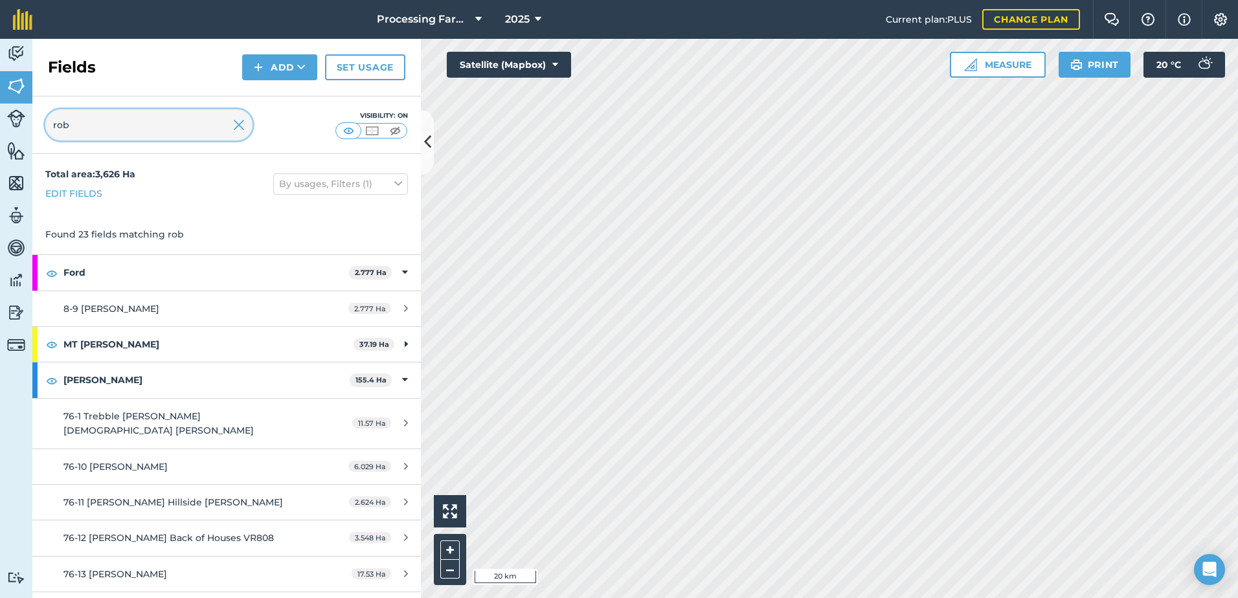
drag, startPoint x: 147, startPoint y: 115, endPoint x: -36, endPoint y: 187, distance: 197.1
click at [0, 187] on html "Processing Farms 2025 Current plan : PLUS Change plan Farm Chat Help Info Setti…" at bounding box center [619, 299] width 1238 height 598
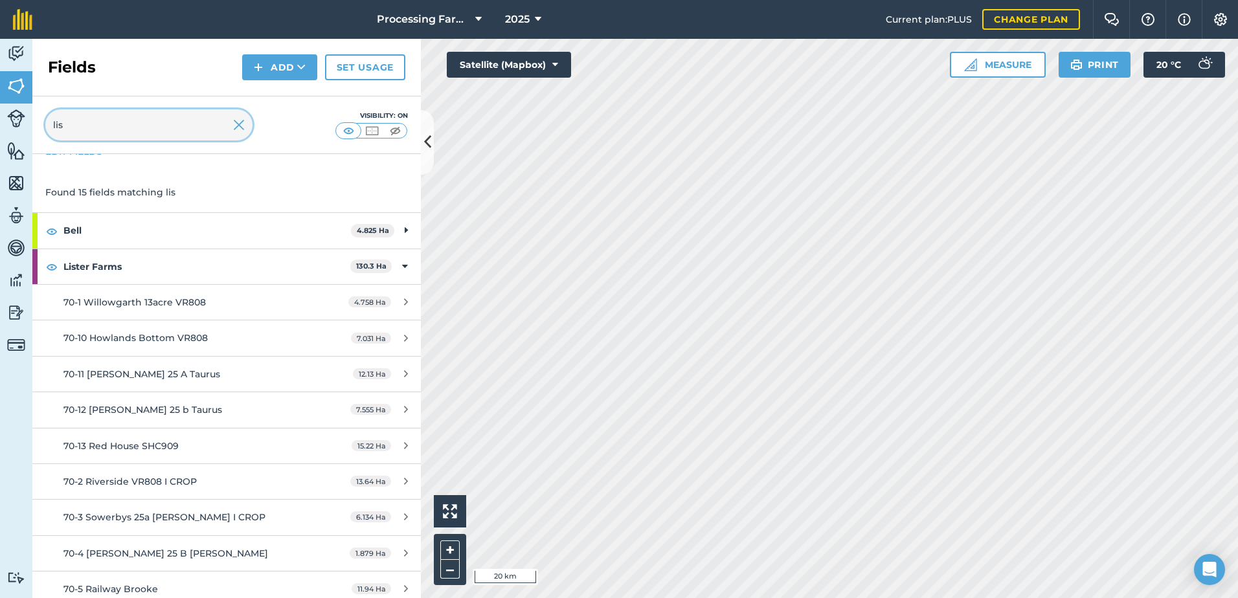
scroll to position [130, 0]
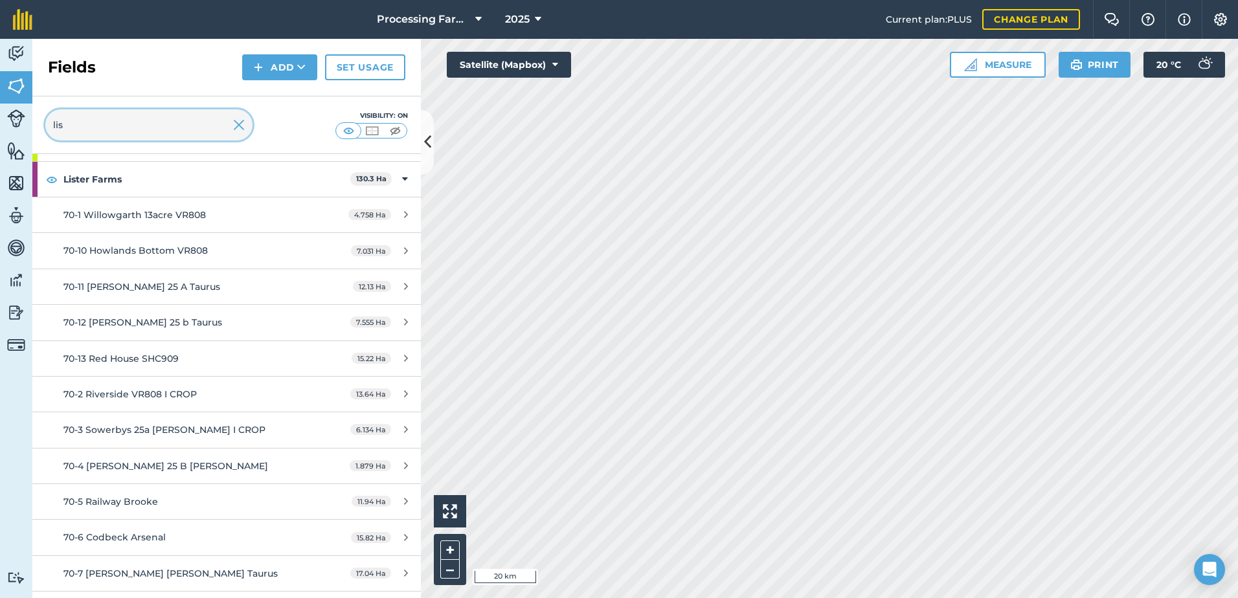
type input "lis"
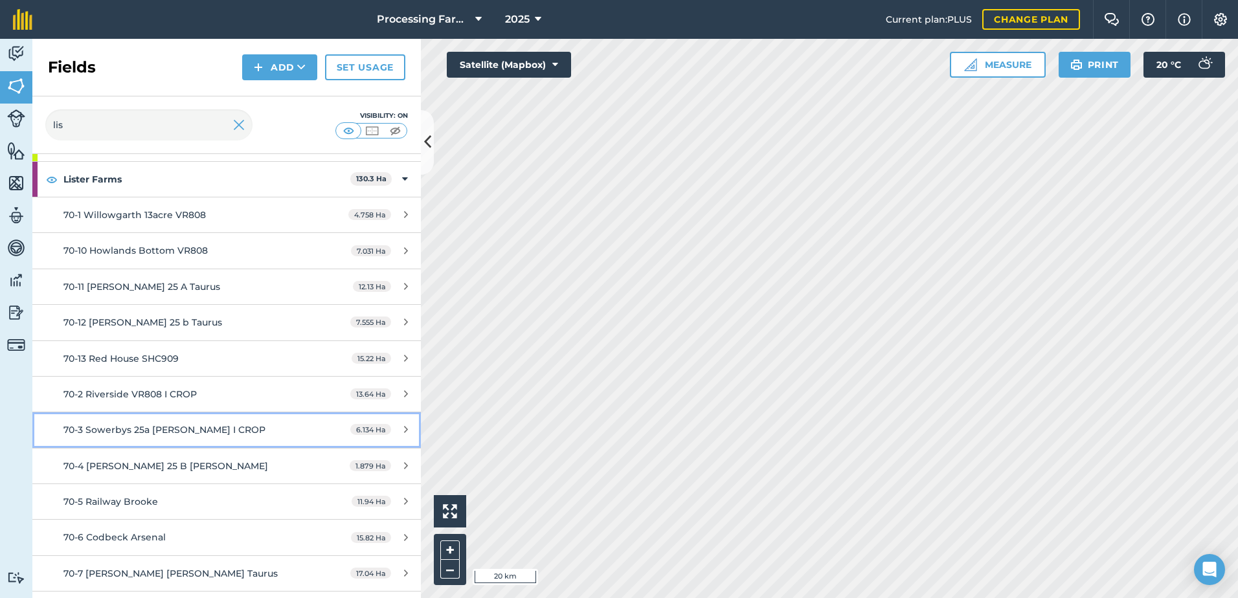
click at [205, 435] on span "70-3 Sowerbys 25a Brooke I CROP" at bounding box center [164, 430] width 202 height 12
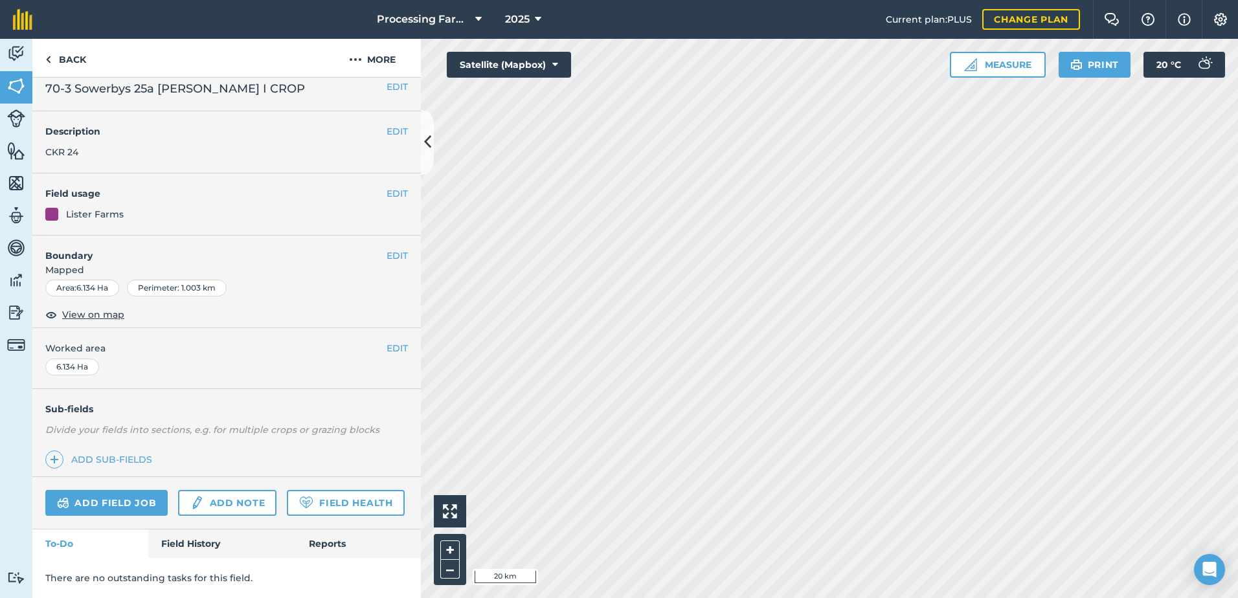
scroll to position [47, 0]
click at [206, 541] on link "Field History" at bounding box center [221, 544] width 147 height 28
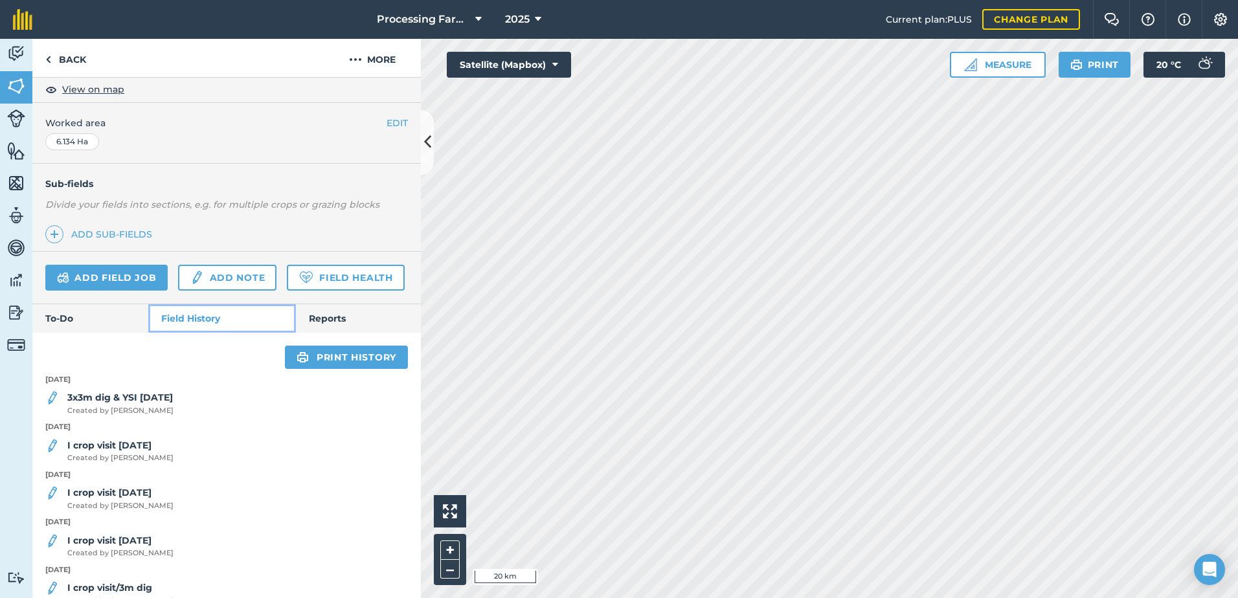
scroll to position [242, 0]
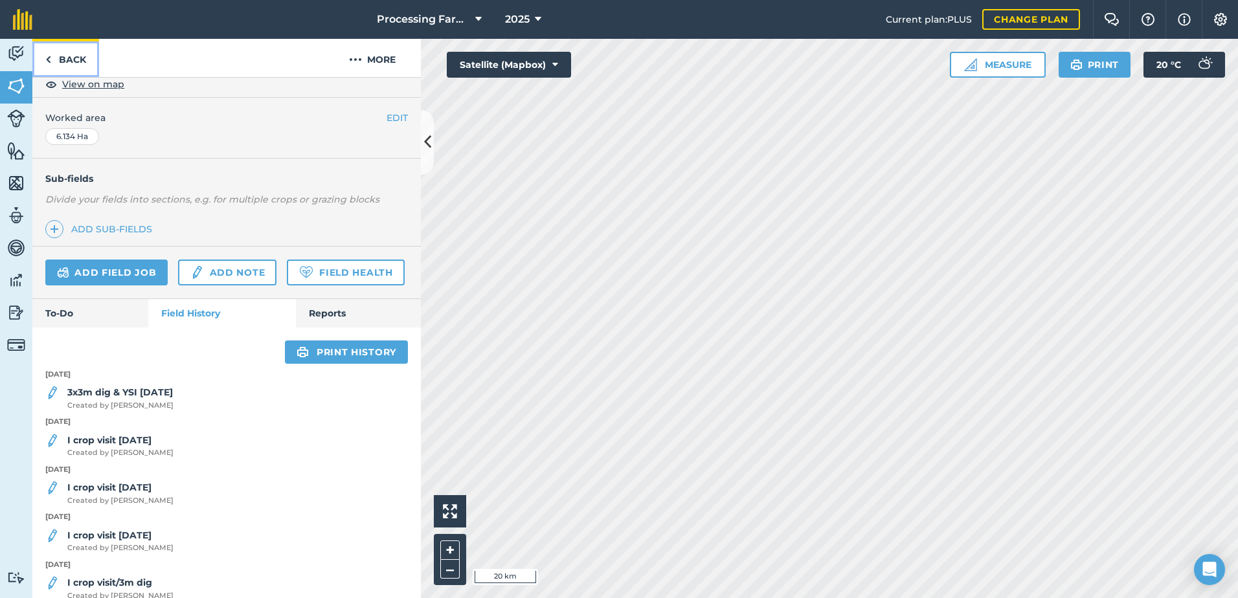
click at [80, 54] on link "Back" at bounding box center [65, 58] width 67 height 38
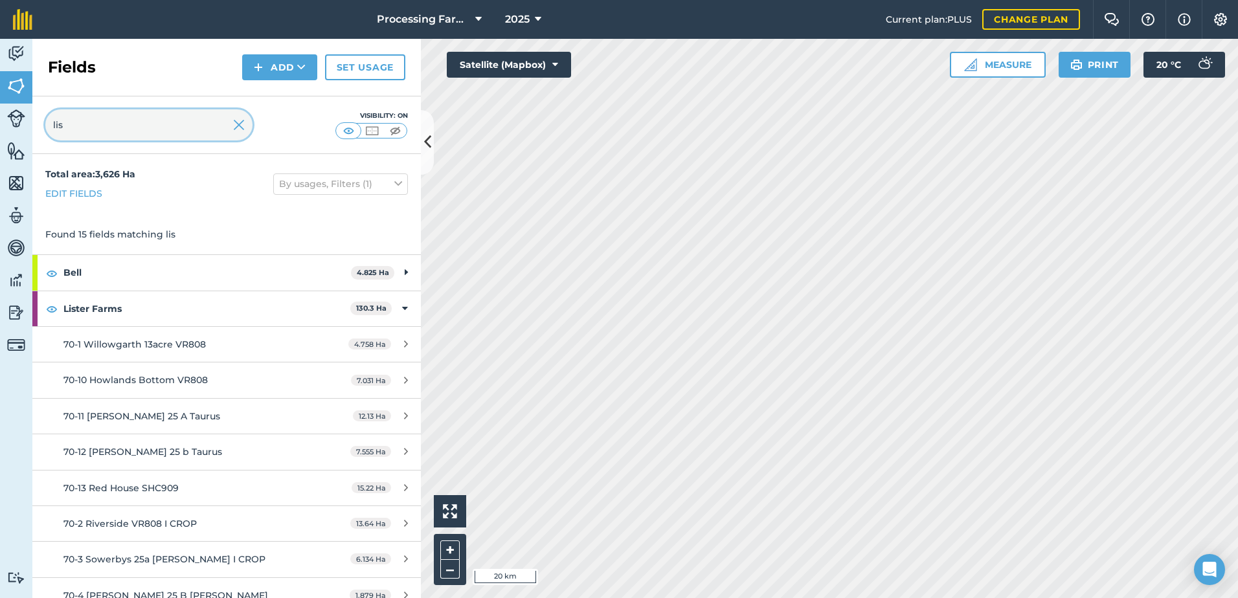
drag, startPoint x: 128, startPoint y: 130, endPoint x: 10, endPoint y: 113, distance: 118.3
click at [10, 113] on div "Activity Fields Livestock Features Maps Team Vehicles Data Reporting Billing Tu…" at bounding box center [619, 319] width 1238 height 560
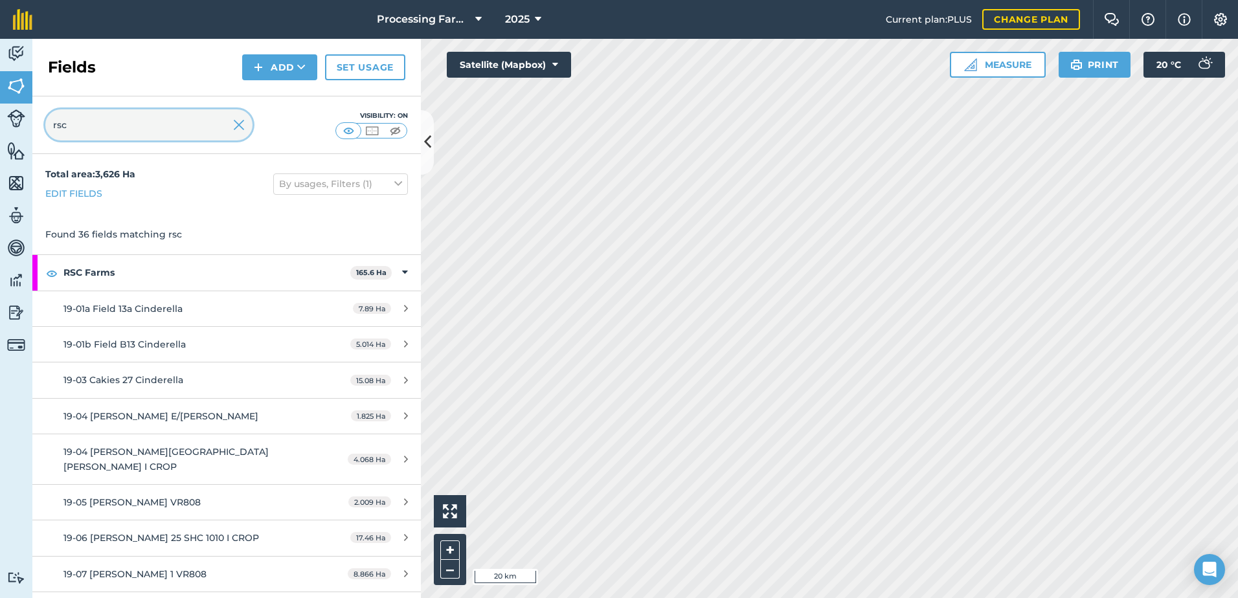
type input "rsc"
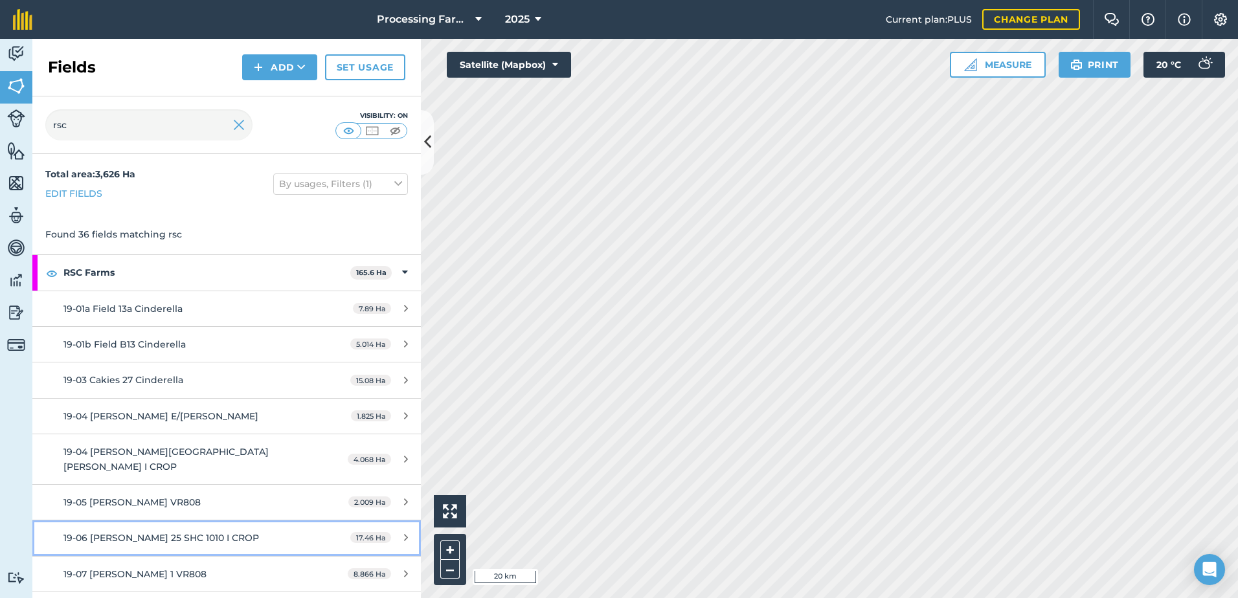
click at [194, 532] on span "19-06 Hobson 25 SHC 1010 I CROP" at bounding box center [161, 538] width 196 height 12
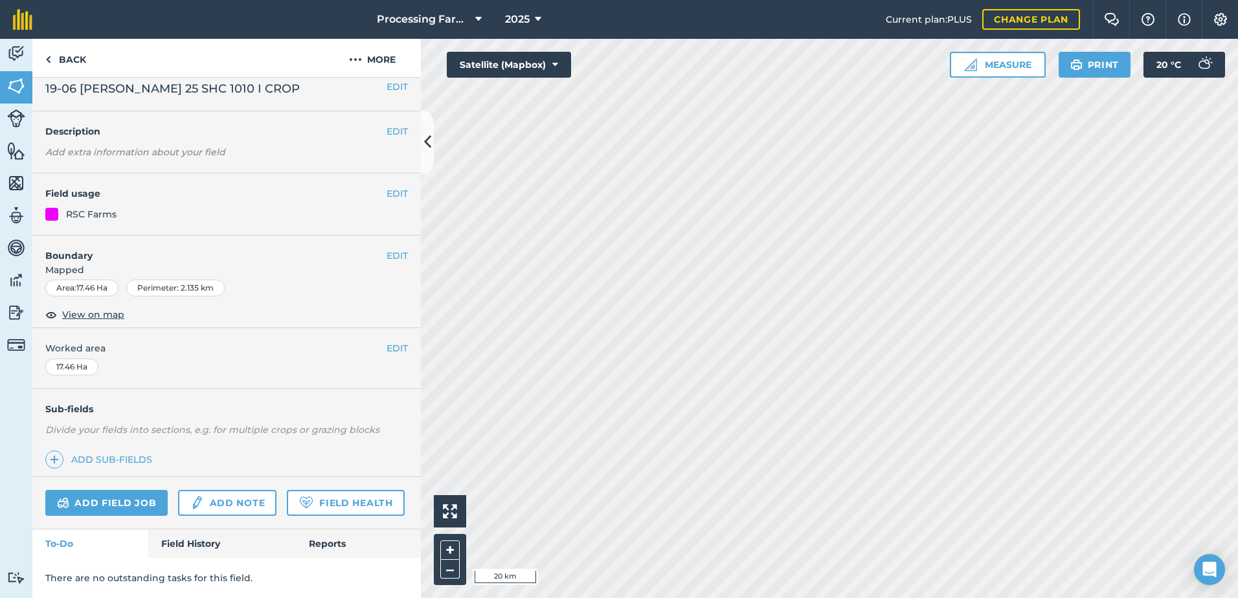
scroll to position [47, 0]
click at [198, 559] on div "There are no outstanding tasks for this field." at bounding box center [226, 578] width 389 height 40
click at [195, 543] on link "Field History" at bounding box center [221, 544] width 147 height 28
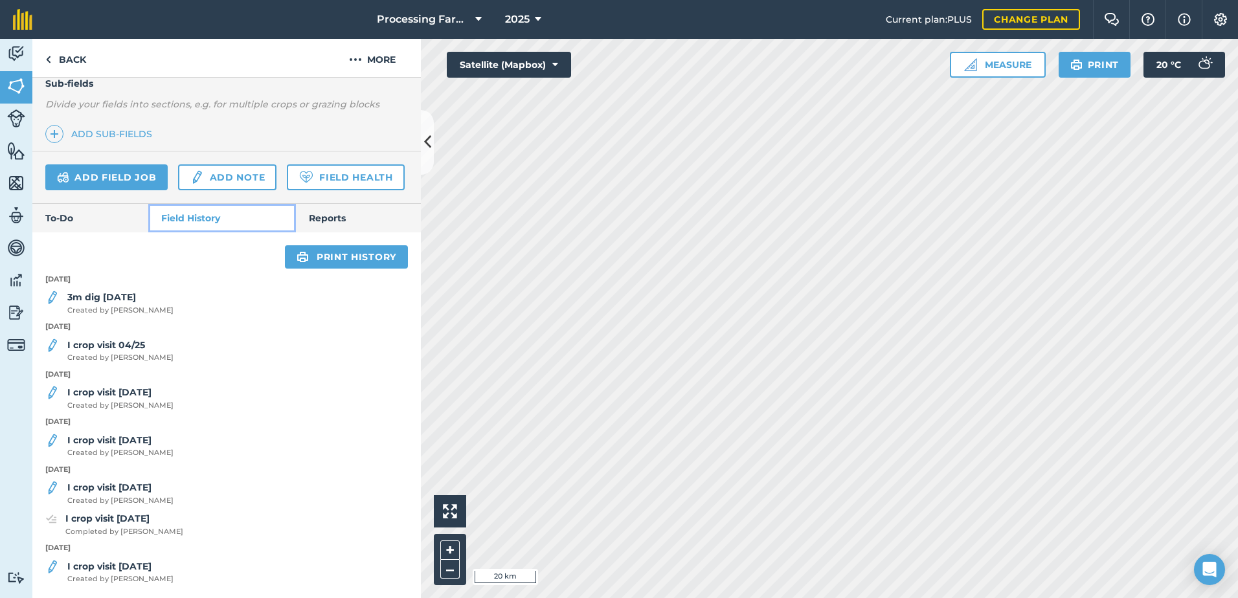
scroll to position [373, 0]
